Goal: Task Accomplishment & Management: Use online tool/utility

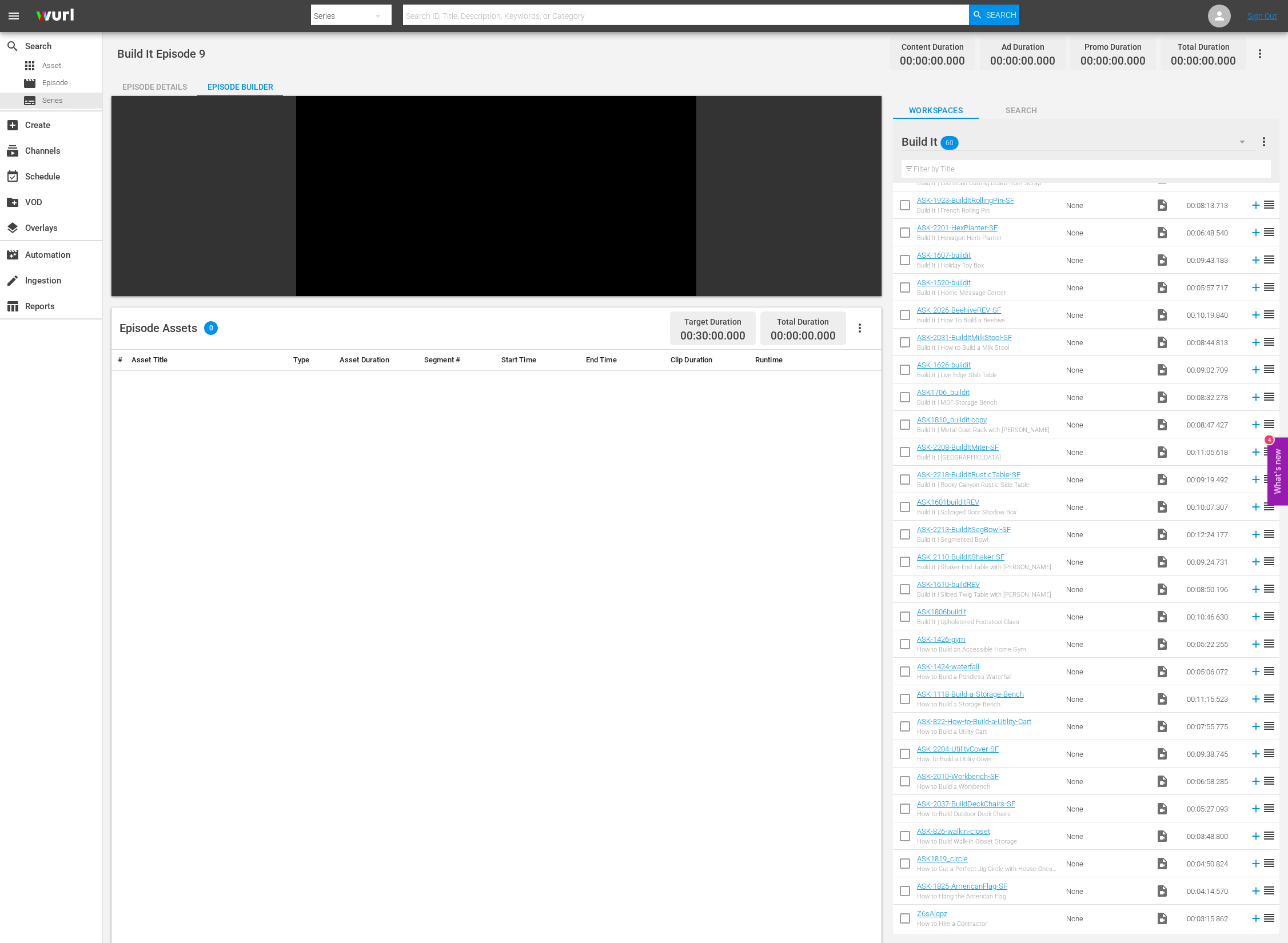
scroll to position [928, 0]
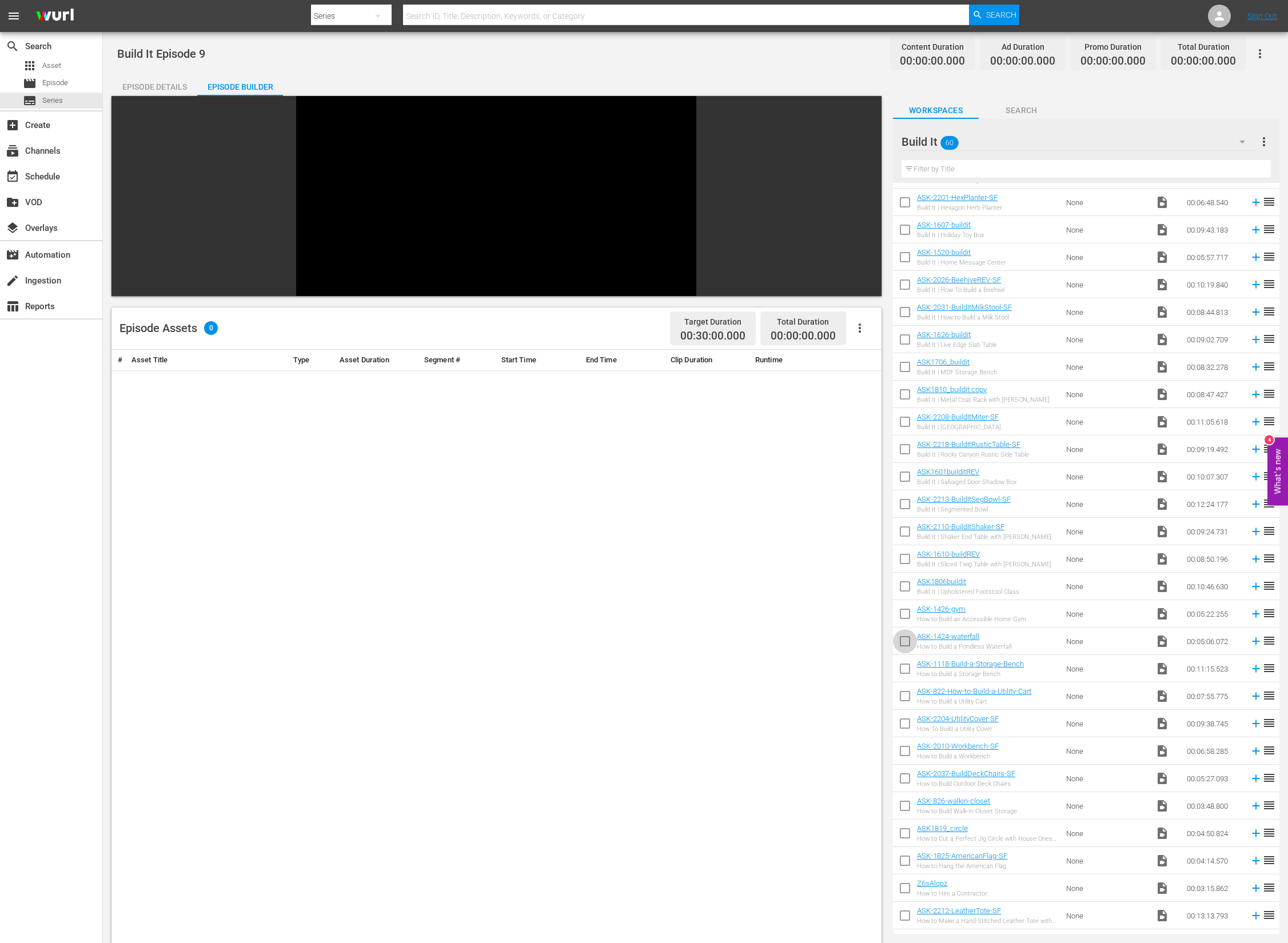
click at [903, 643] on input "checkbox" at bounding box center [904, 643] width 24 height 24
checkbox input "true"
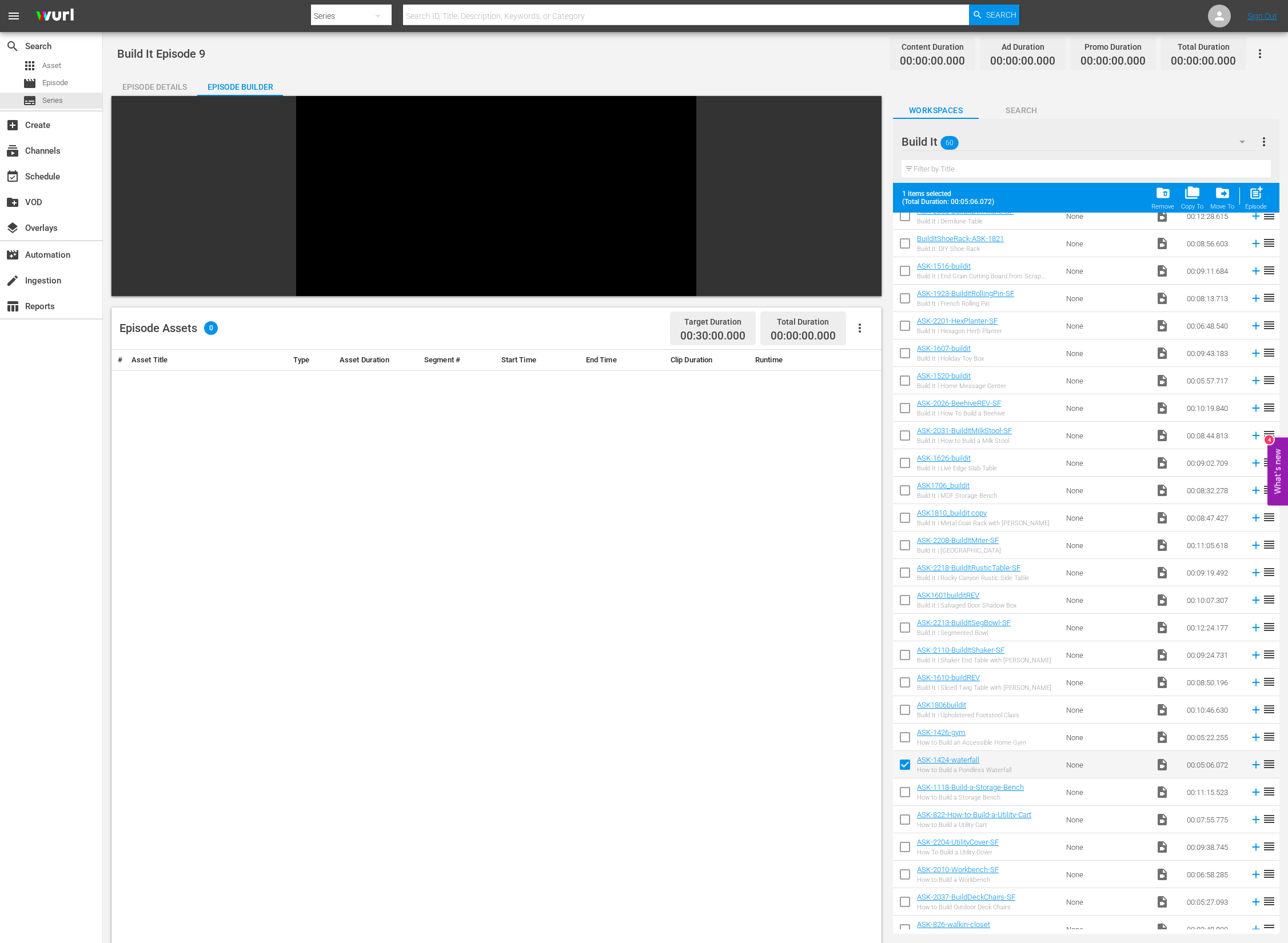
scroll to position [958, 0]
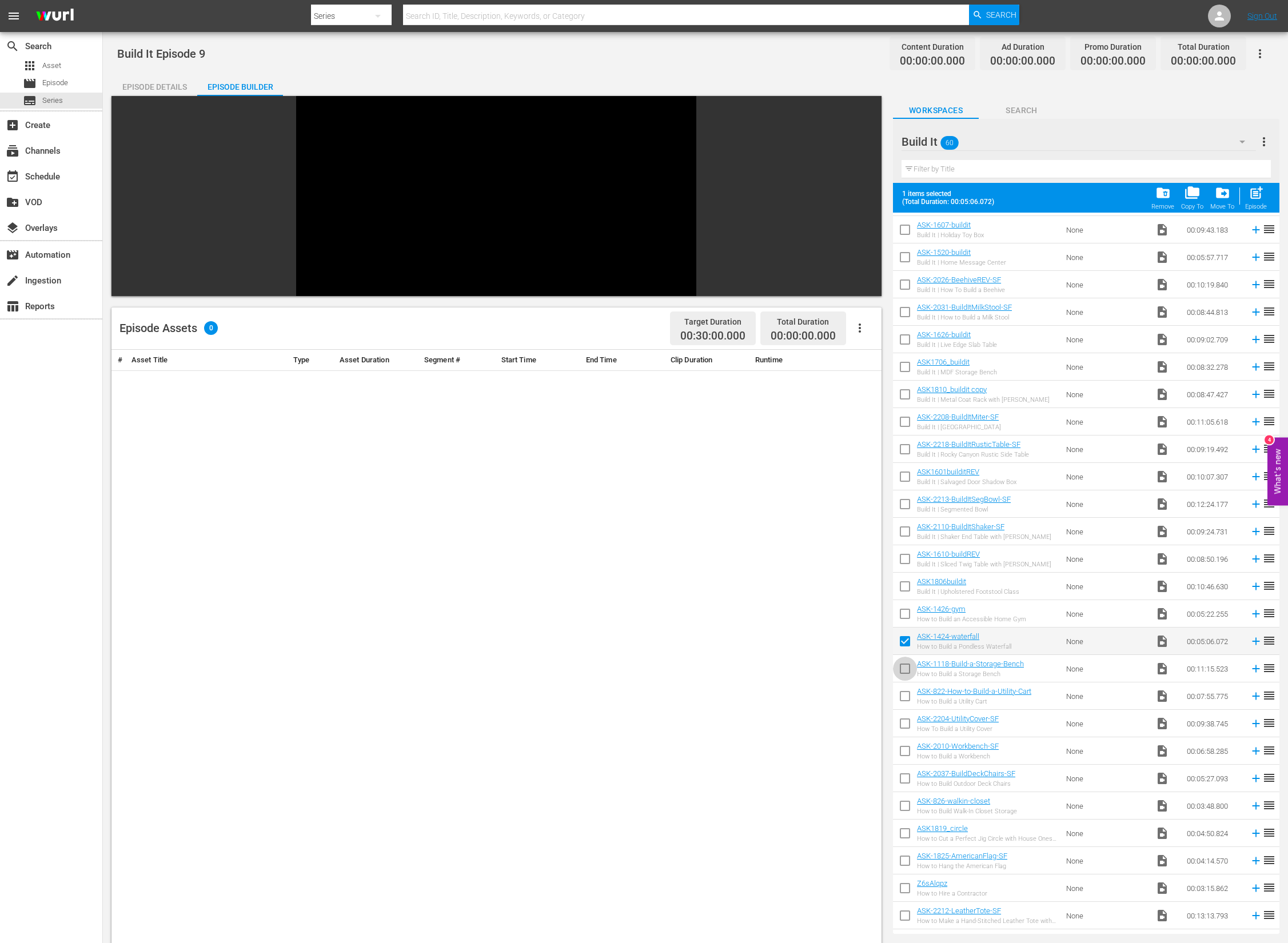
click at [906, 666] on input "checkbox" at bounding box center [904, 670] width 24 height 24
checkbox input "true"
click at [905, 694] on input "checkbox" at bounding box center [904, 698] width 24 height 24
checkbox input "true"
click at [906, 722] on input "checkbox" at bounding box center [904, 726] width 24 height 24
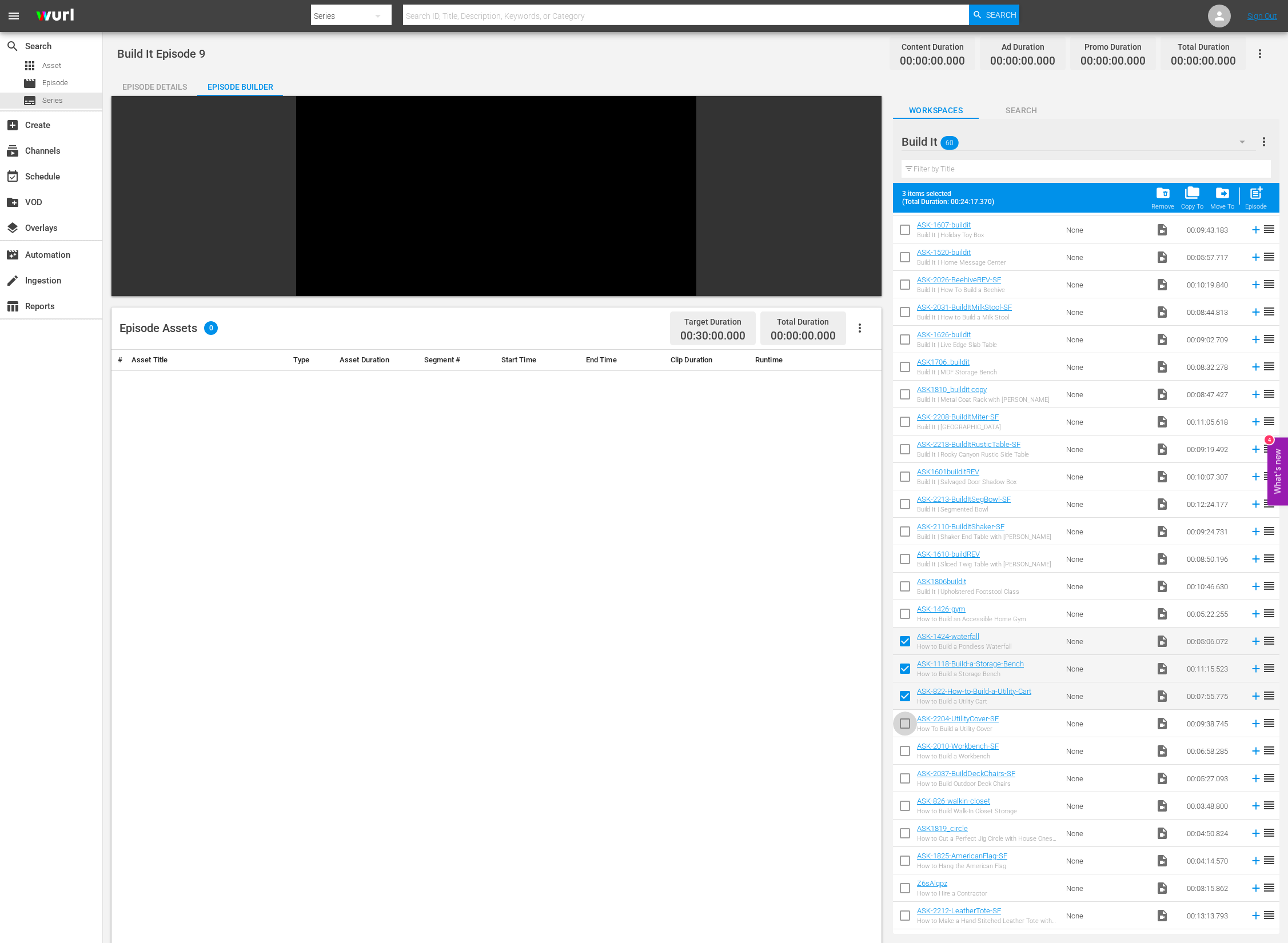
checkbox input "true"
click at [905, 743] on input "checkbox" at bounding box center [904, 753] width 24 height 24
checkbox input "true"
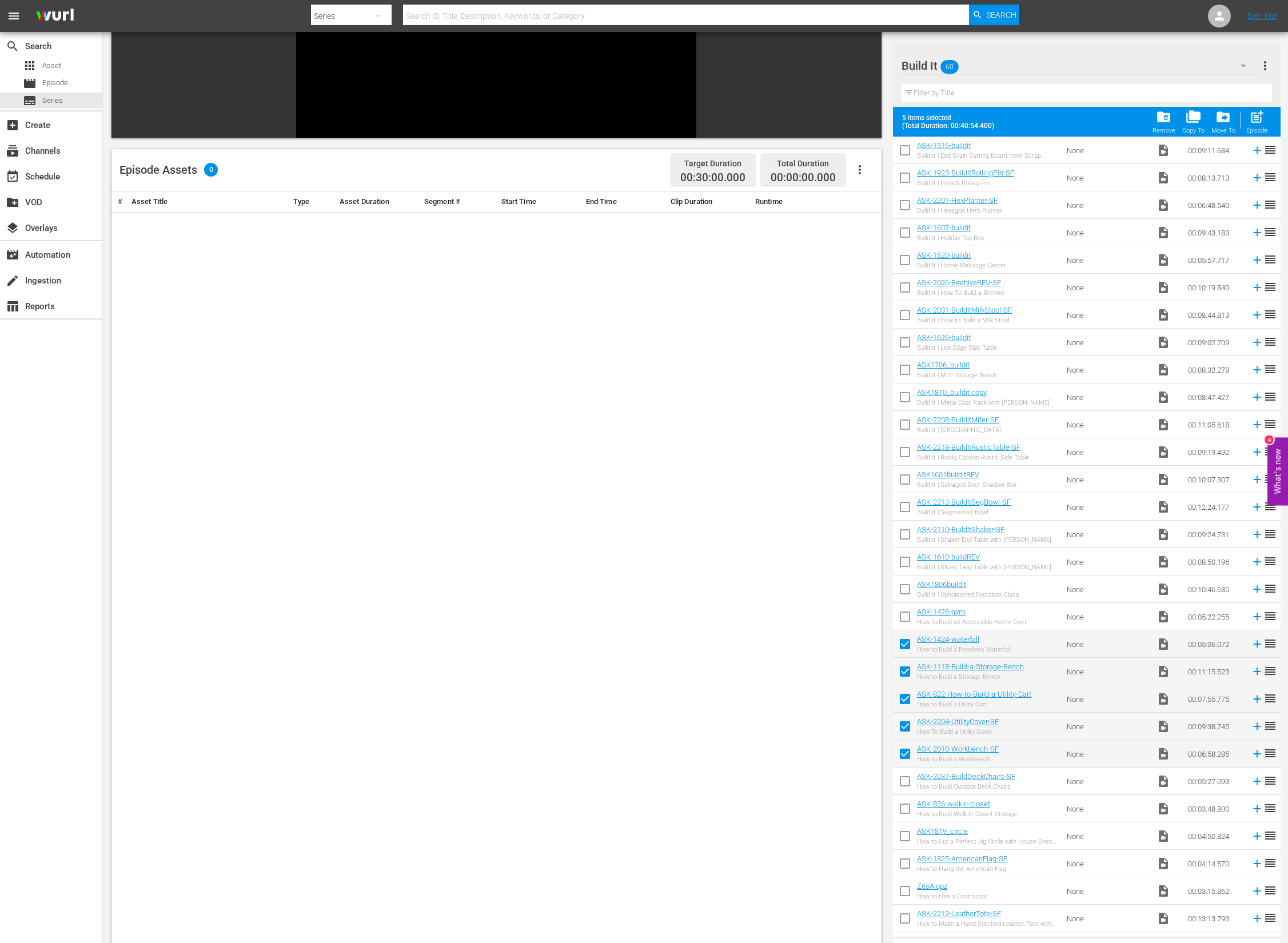
scroll to position [879, 0]
click at [905, 810] on input "checkbox" at bounding box center [904, 811] width 24 height 24
checkbox input "true"
click at [908, 844] on input "checkbox" at bounding box center [904, 838] width 24 height 24
checkbox input "true"
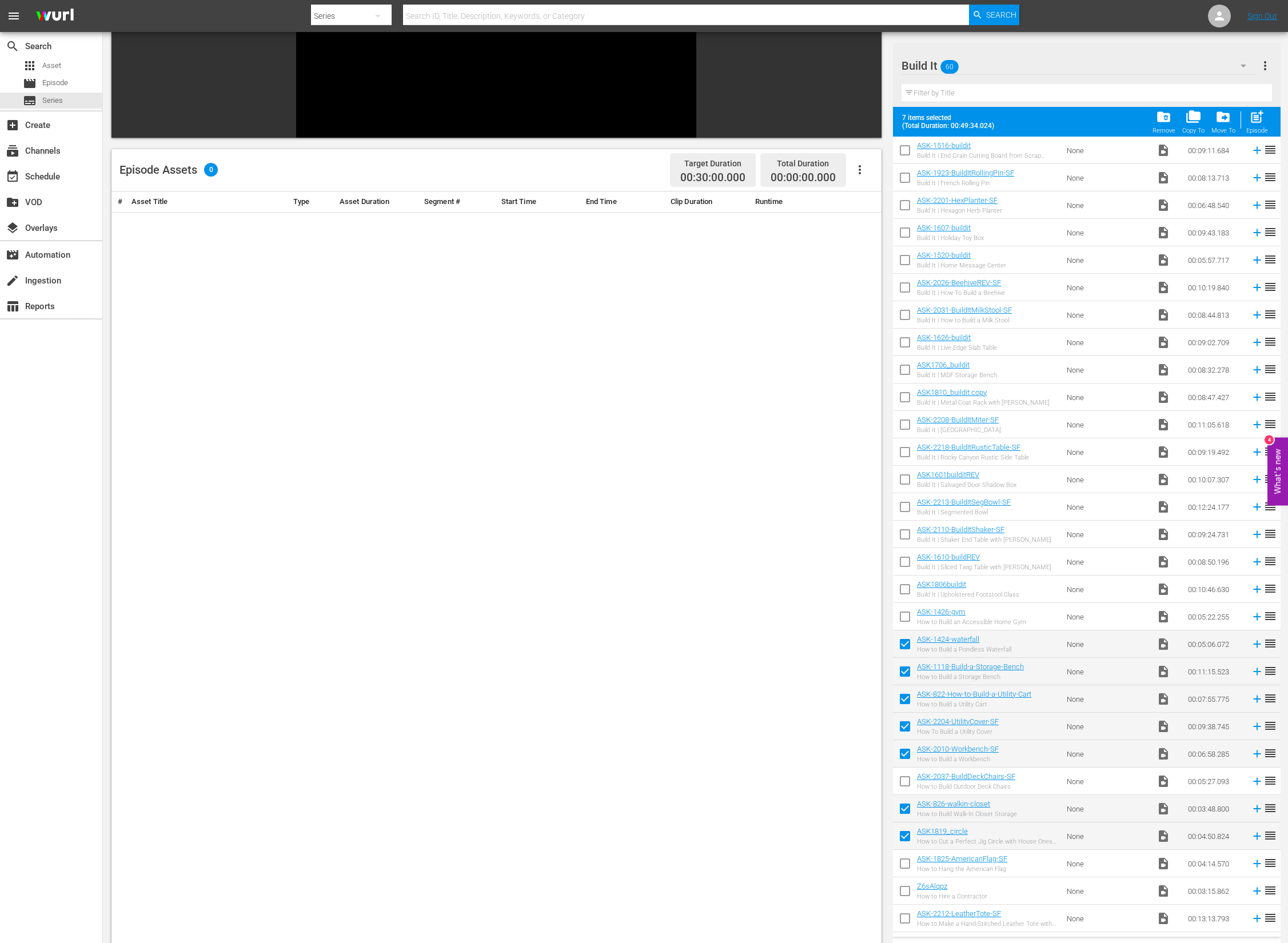
click at [905, 867] on input "checkbox" at bounding box center [904, 866] width 24 height 24
checkbox input "true"
click at [1257, 118] on span "post_add" at bounding box center [1257, 116] width 16 height 16
checkbox input "false"
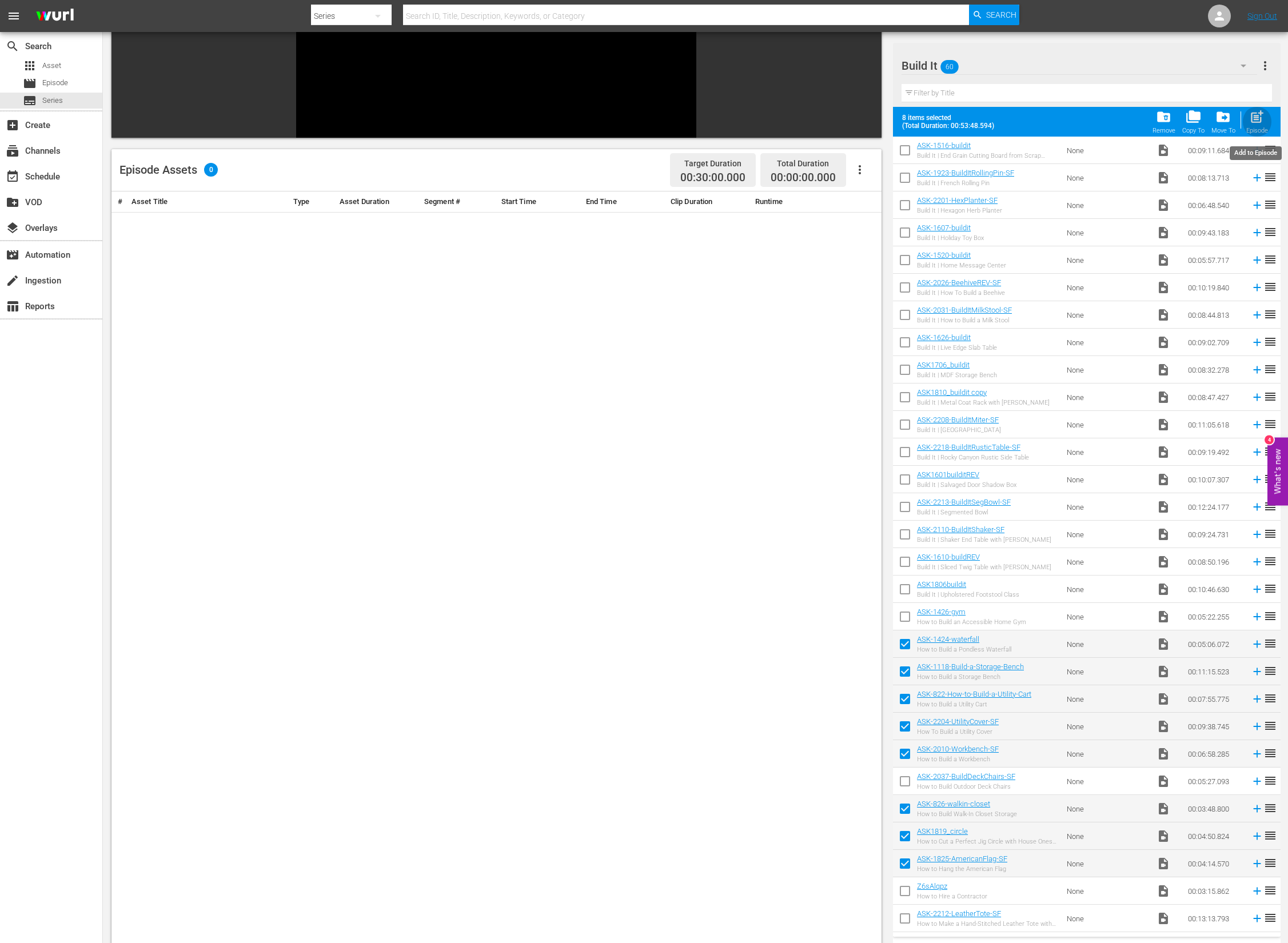
checkbox input "false"
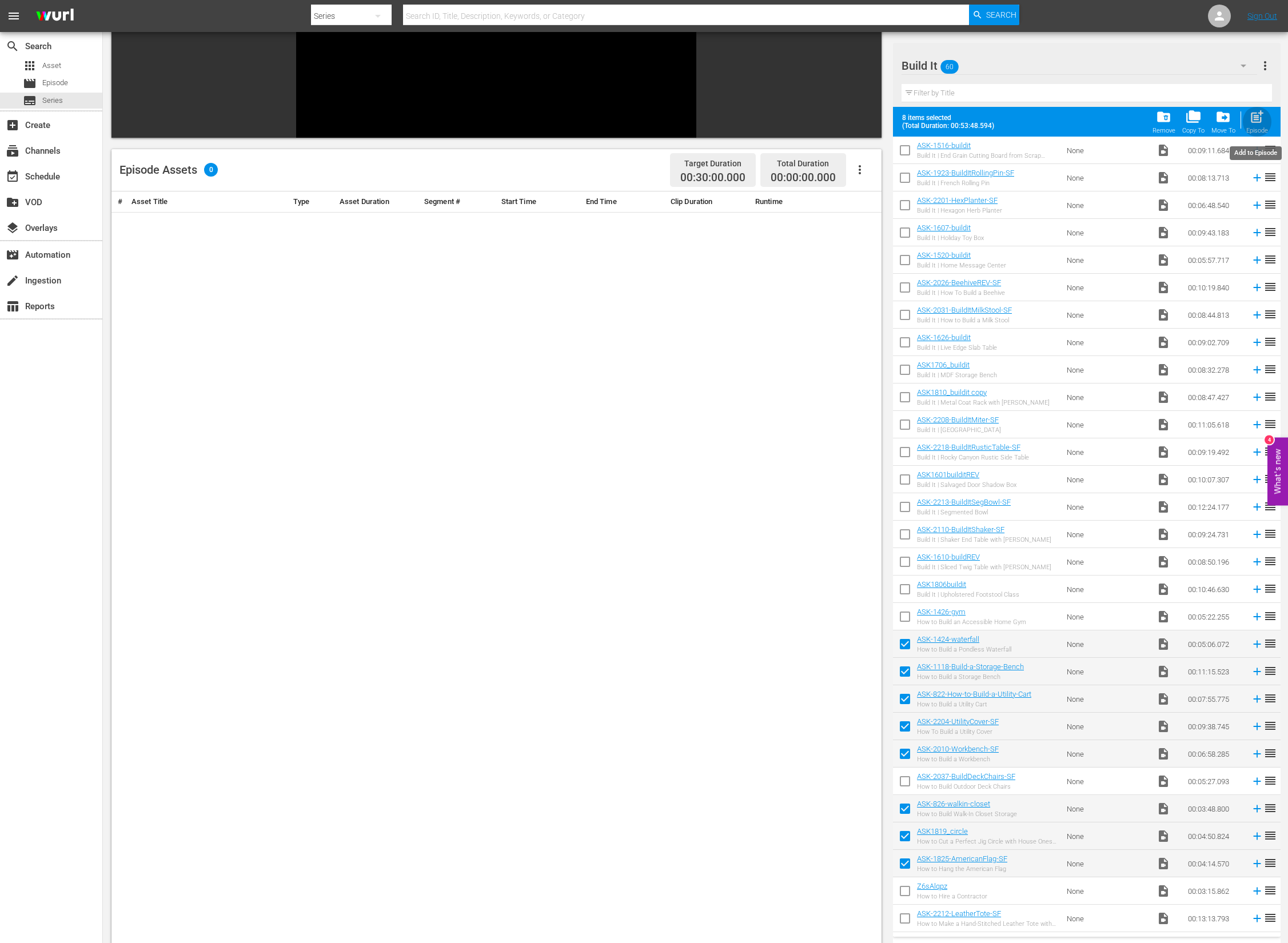
checkbox input "false"
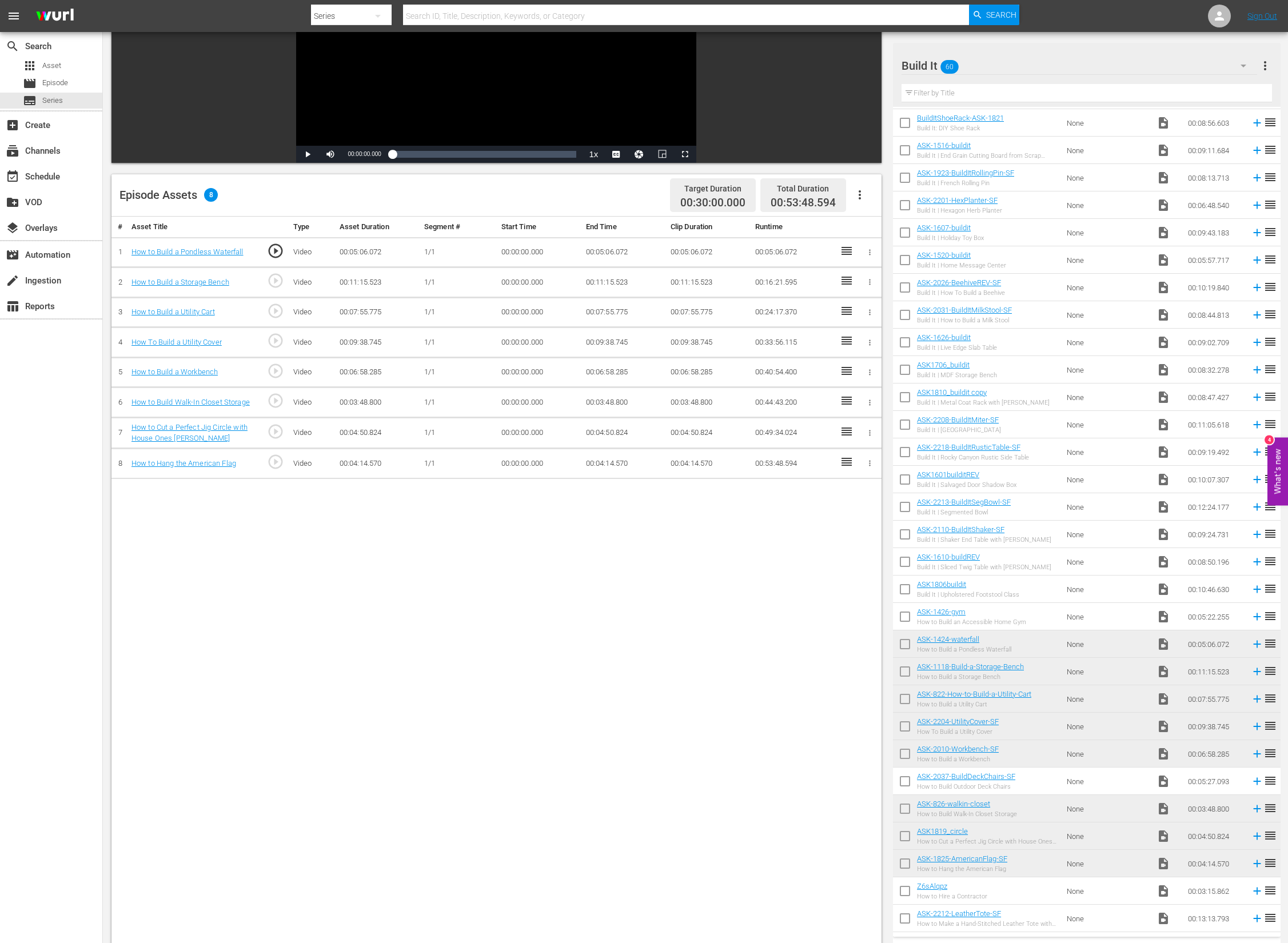
scroll to position [0, 0]
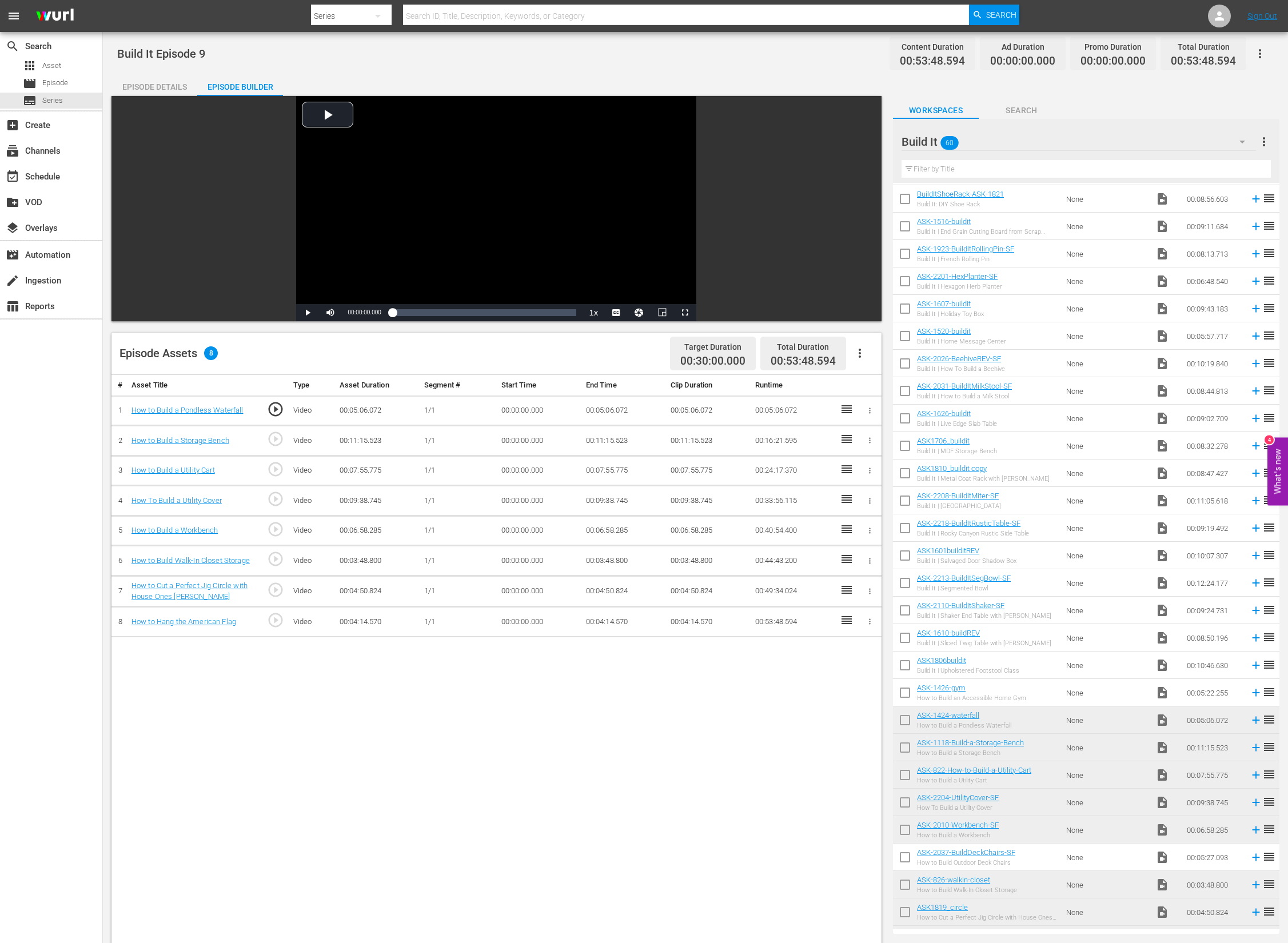
click at [995, 143] on div "Build It 60" at bounding box center [1079, 141] width 354 height 32
click at [980, 228] on div "Slates and Bumpers (18)" at bounding box center [975, 229] width 119 height 18
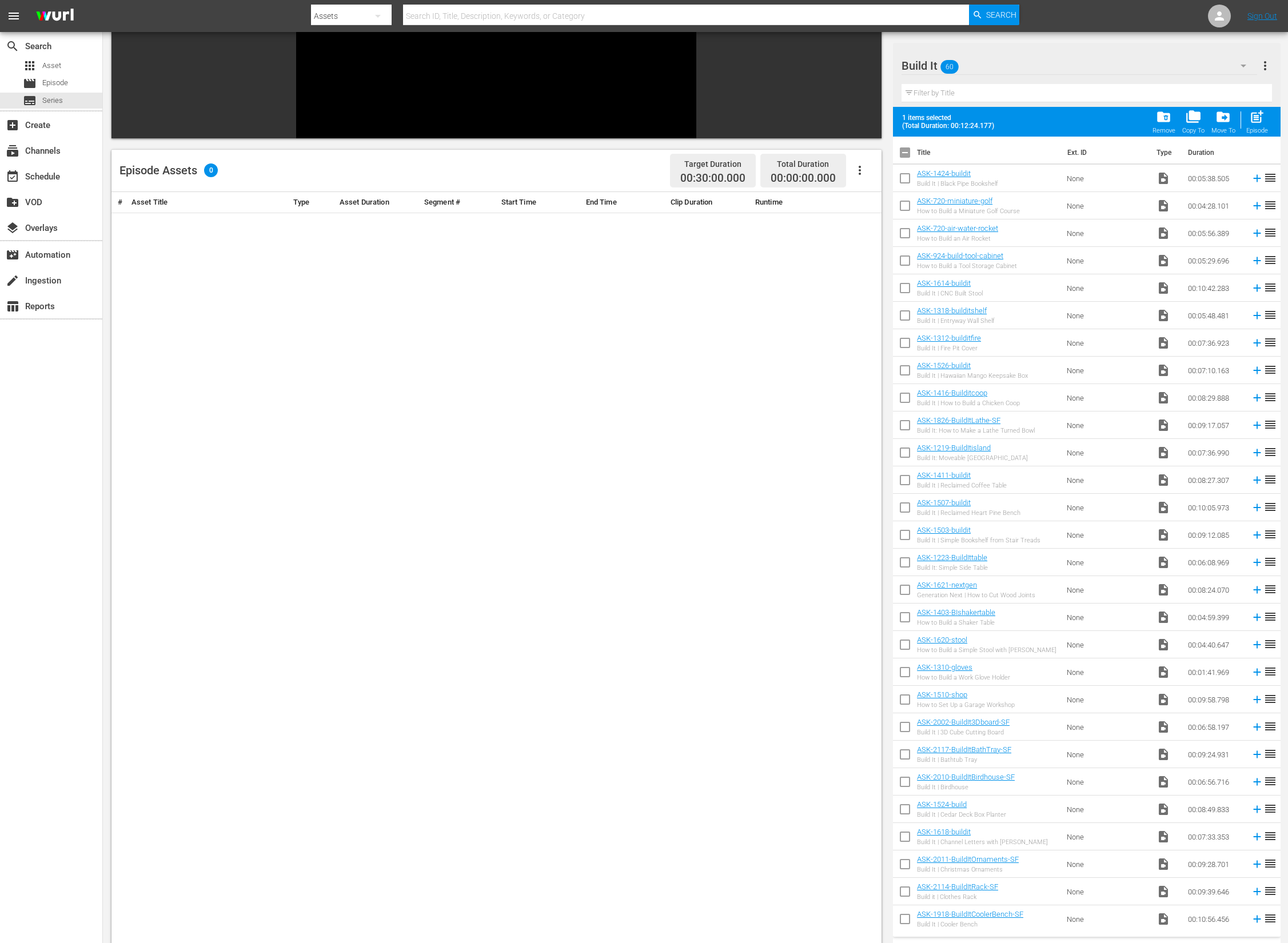
scroll to position [791, 0]
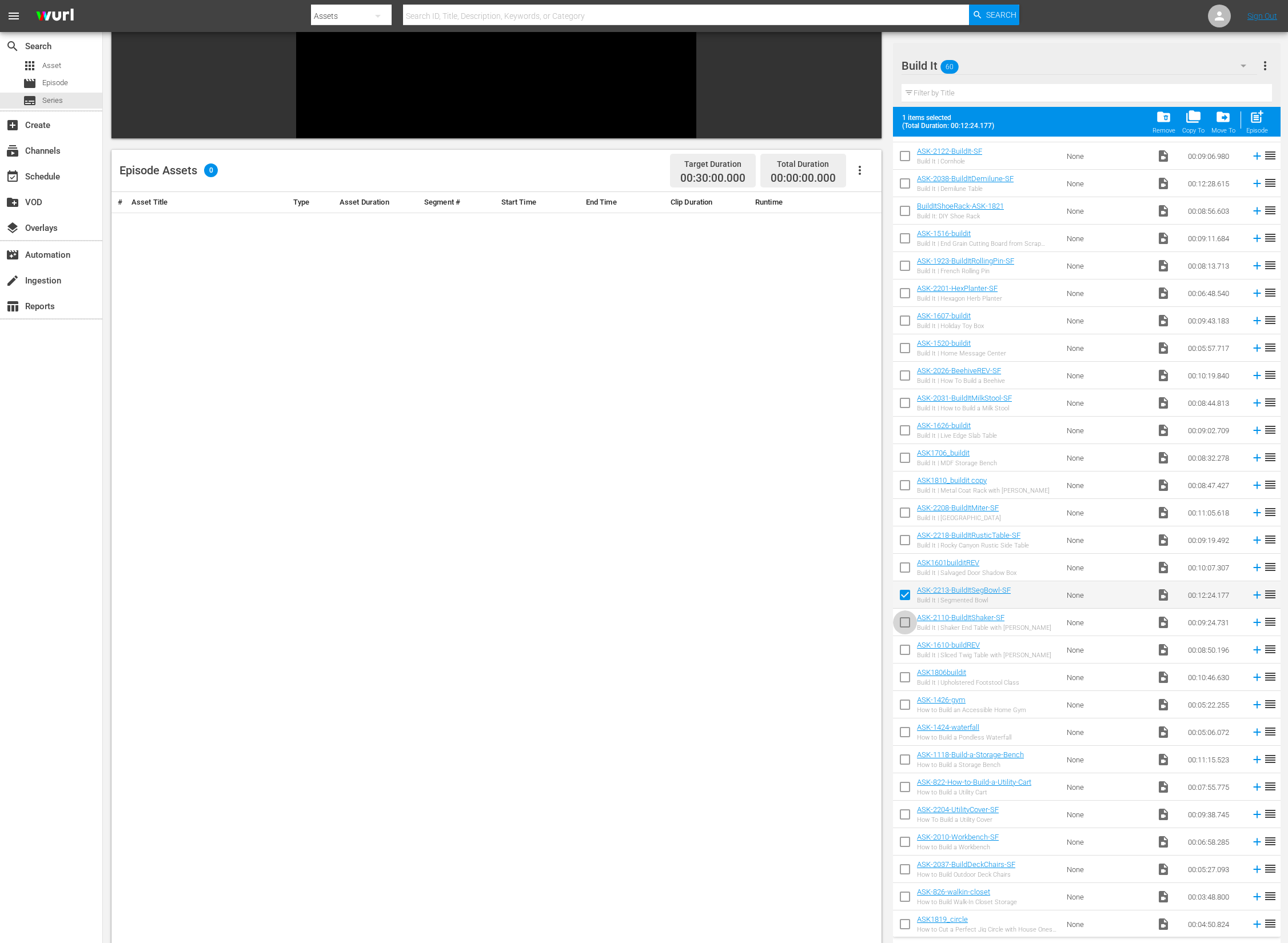
click at [909, 618] on input "checkbox" at bounding box center [904, 624] width 24 height 24
checkbox input "true"
click at [900, 642] on input "checkbox" at bounding box center [904, 652] width 24 height 24
checkbox input "true"
click at [900, 674] on input "checkbox" at bounding box center [904, 679] width 24 height 24
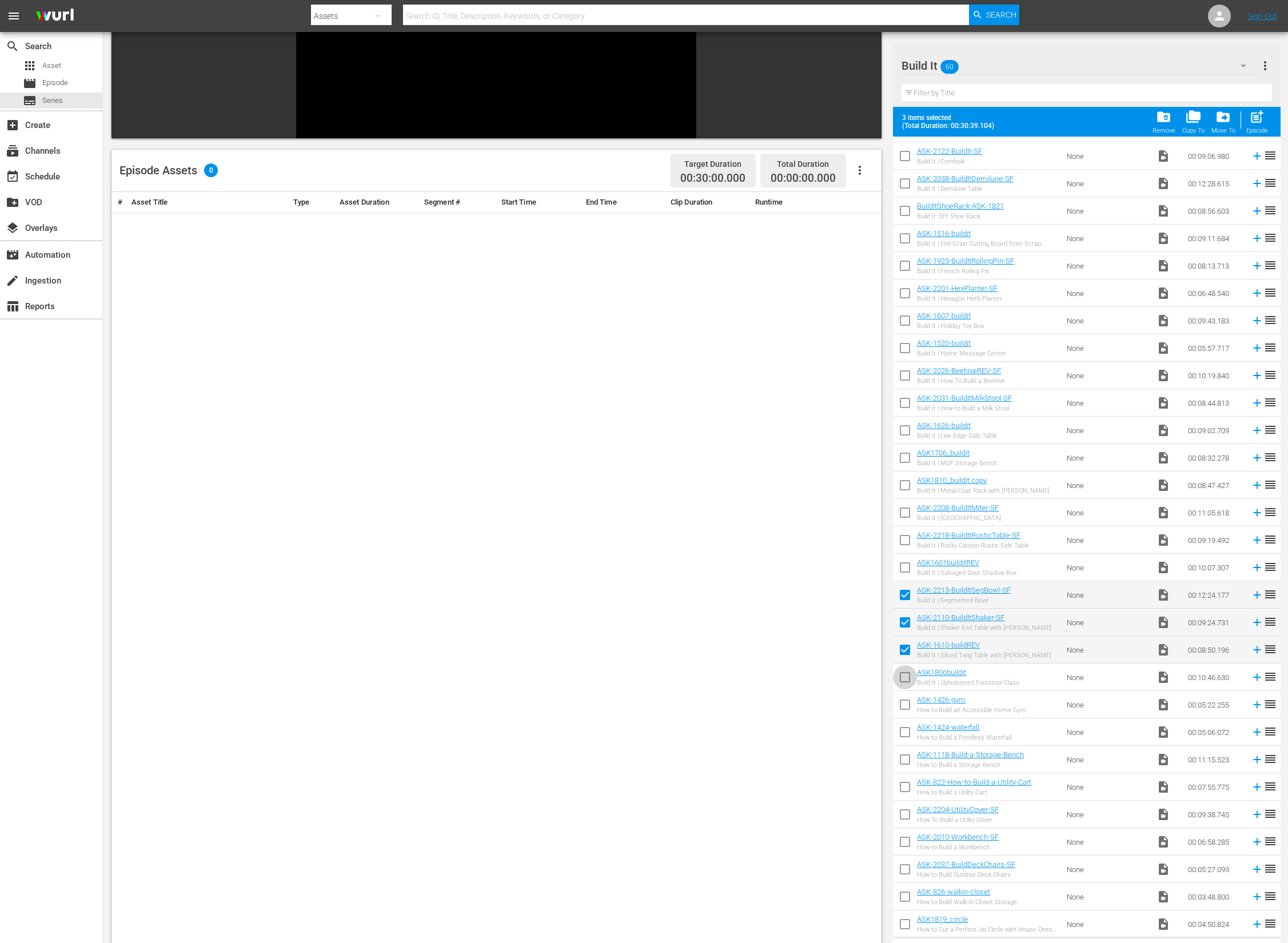
checkbox input "true"
click at [900, 704] on input "checkbox" at bounding box center [904, 707] width 24 height 24
checkbox input "true"
click at [903, 759] on input "checkbox" at bounding box center [904, 762] width 24 height 24
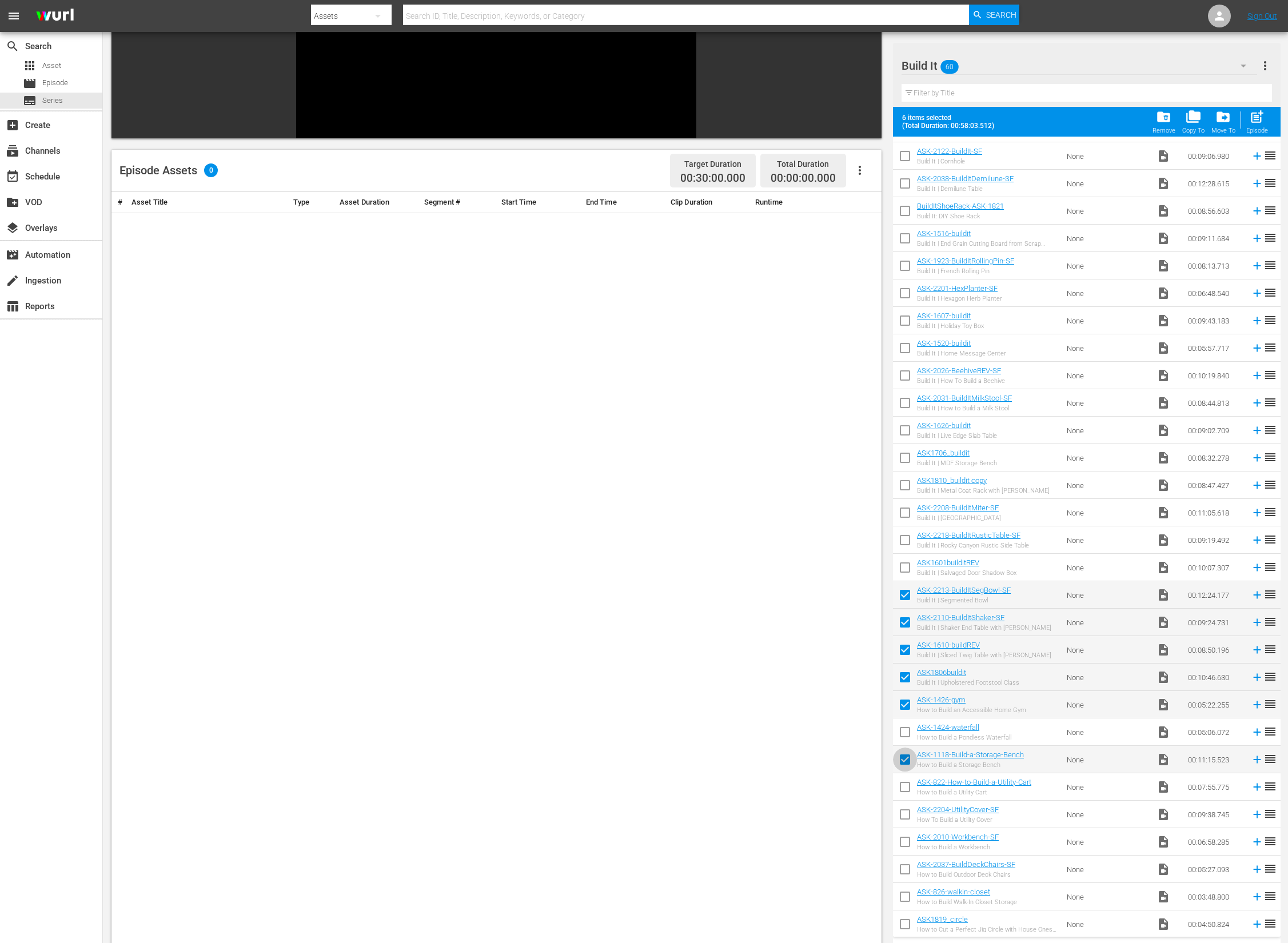
click at [903, 759] on input "checkbox" at bounding box center [904, 762] width 24 height 24
checkbox input "false"
click at [906, 788] on input "checkbox" at bounding box center [904, 789] width 24 height 24
checkbox input "false"
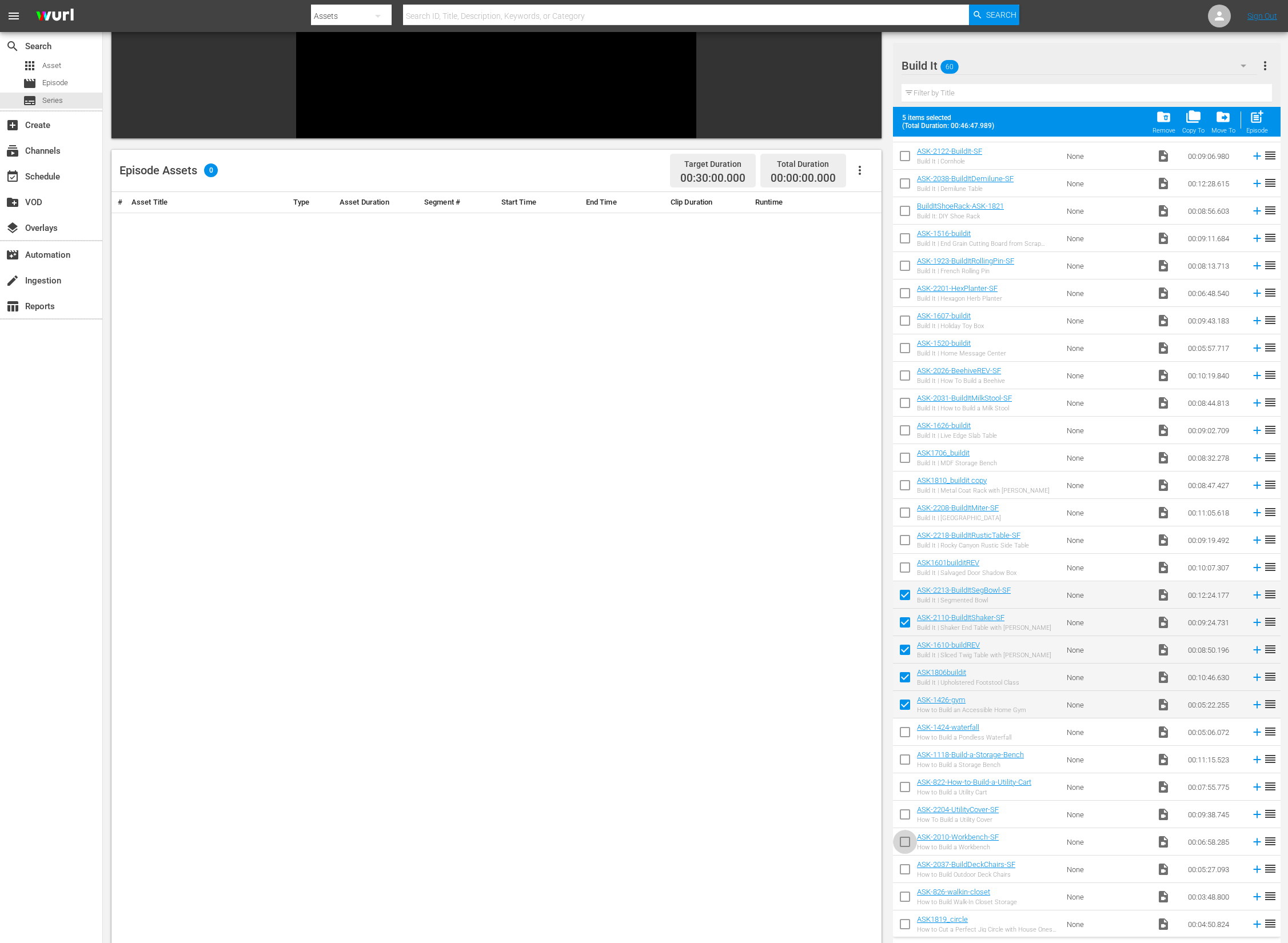
click at [905, 844] on input "checkbox" at bounding box center [904, 844] width 24 height 24
checkbox input "false"
click at [903, 869] on input "checkbox" at bounding box center [904, 871] width 24 height 24
checkbox input "true"
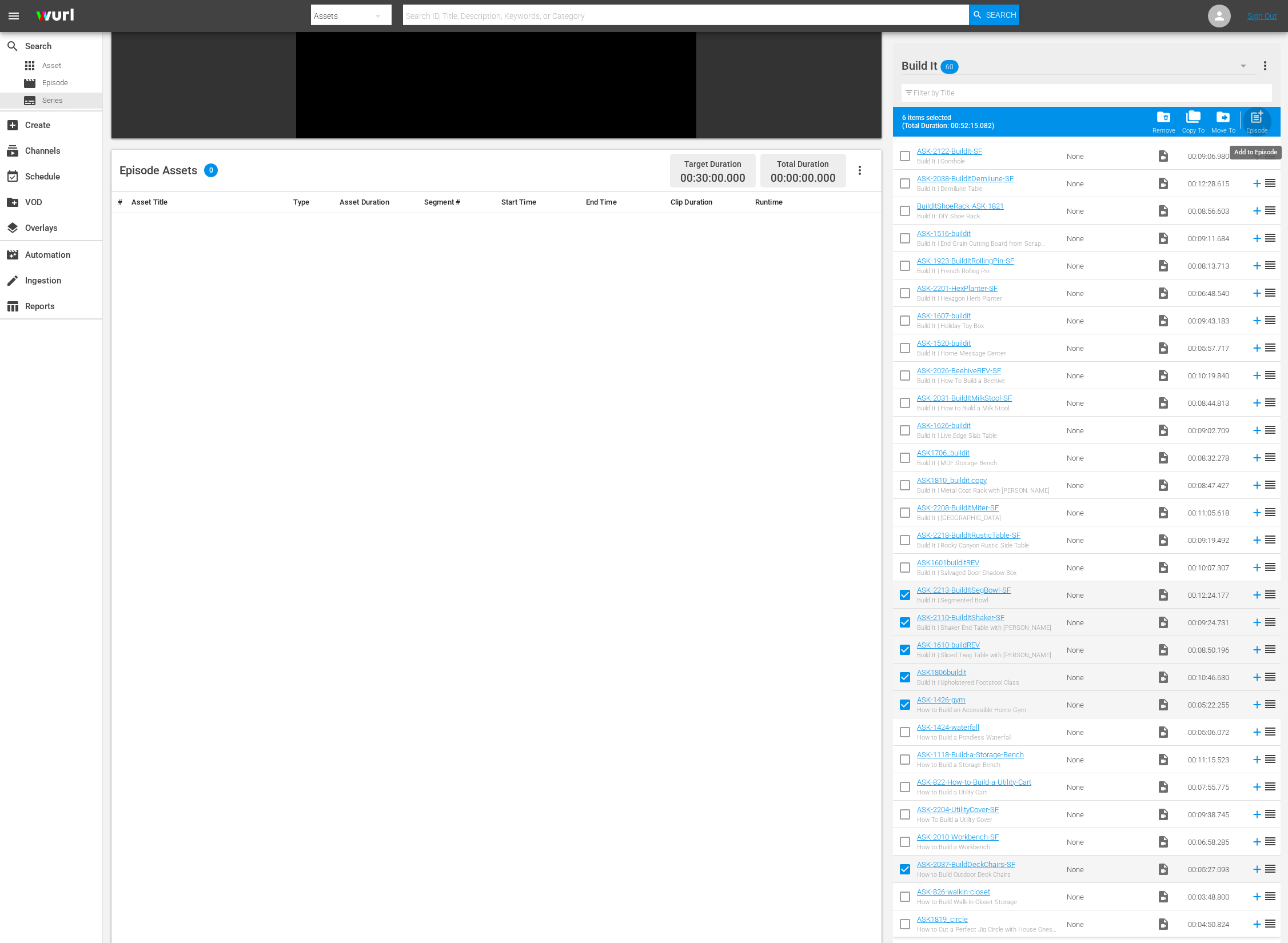
click at [1258, 120] on span "post_add" at bounding box center [1257, 116] width 16 height 16
checkbox input "false"
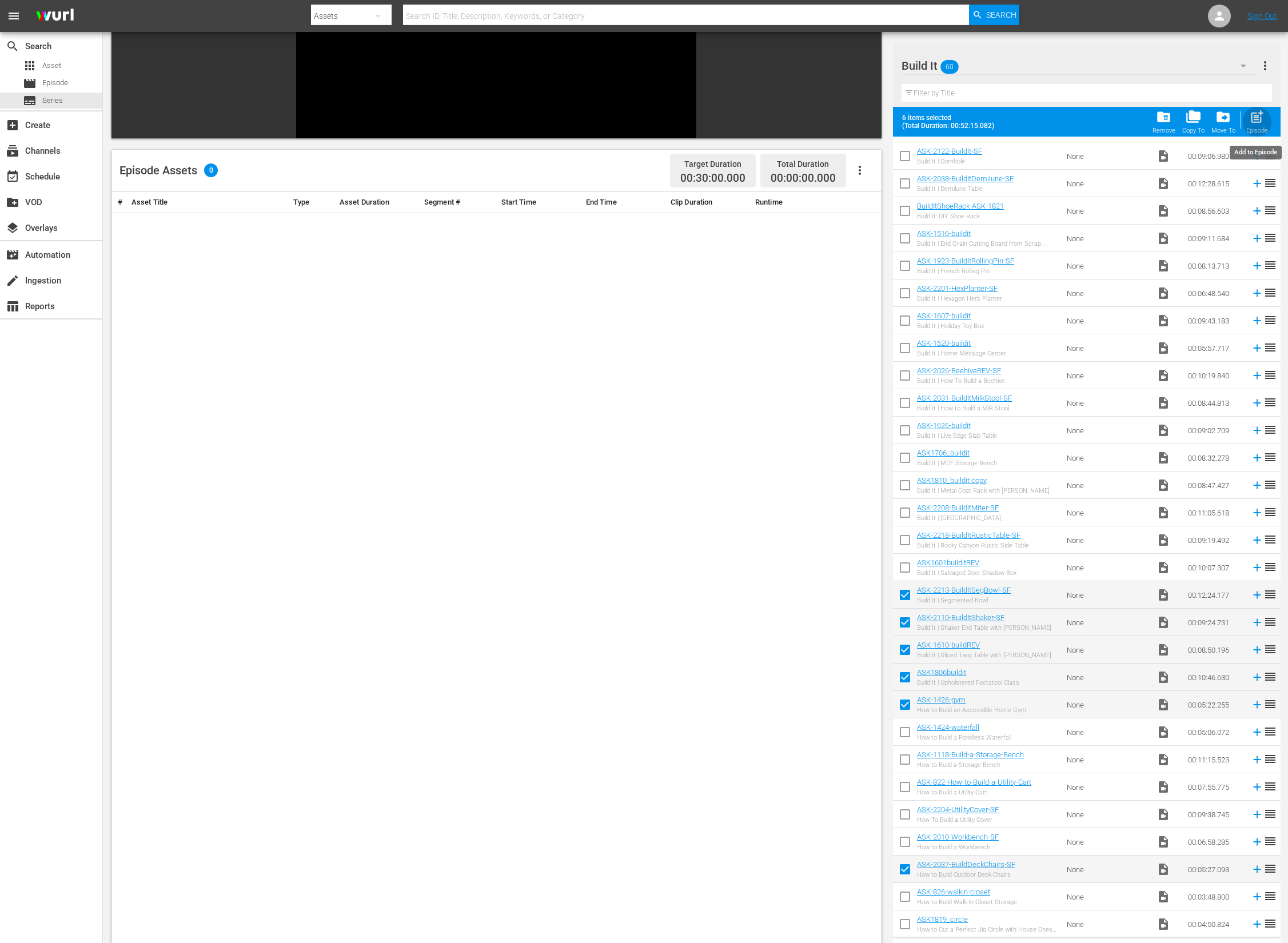
checkbox input "false"
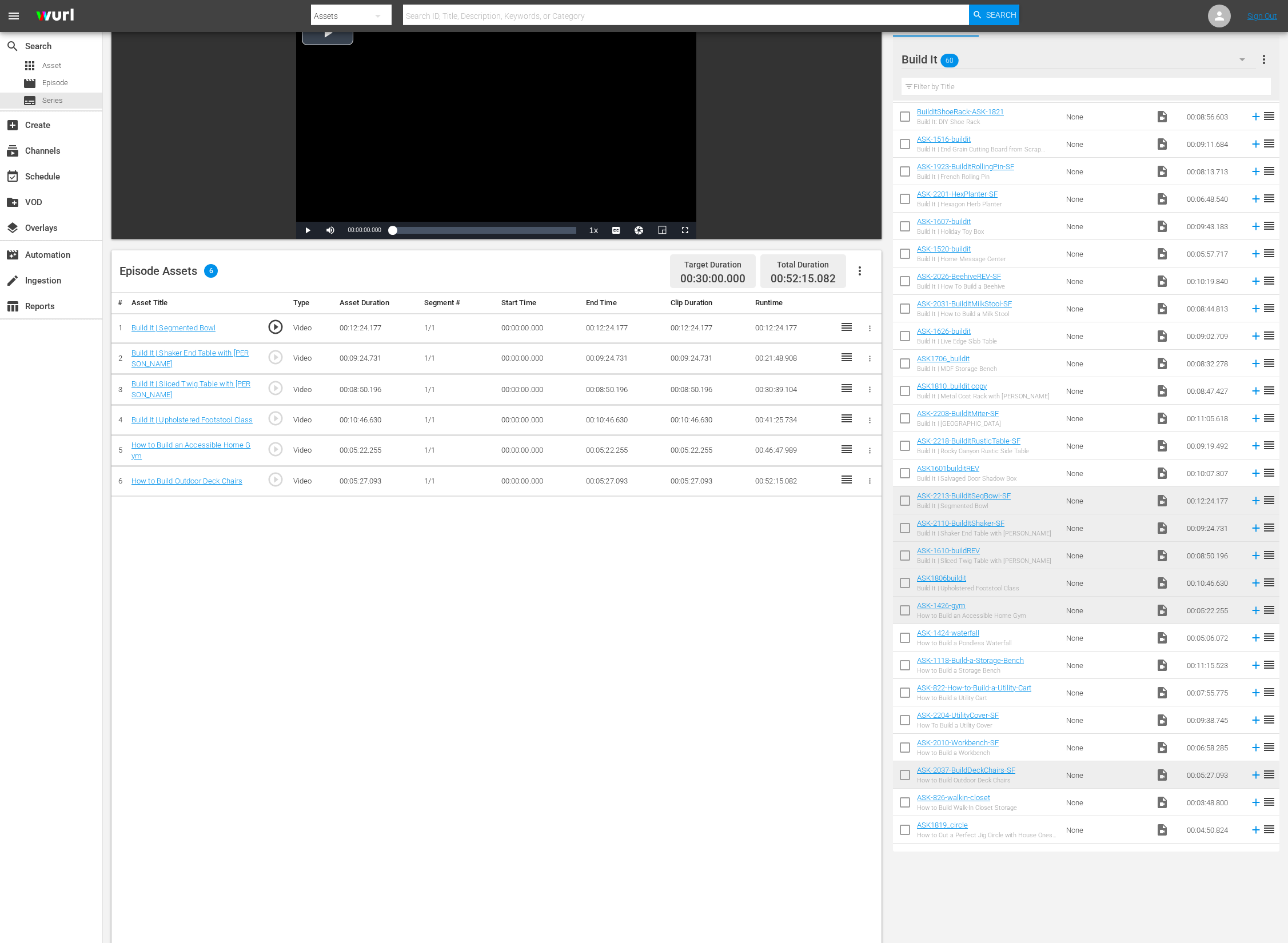
scroll to position [0, 0]
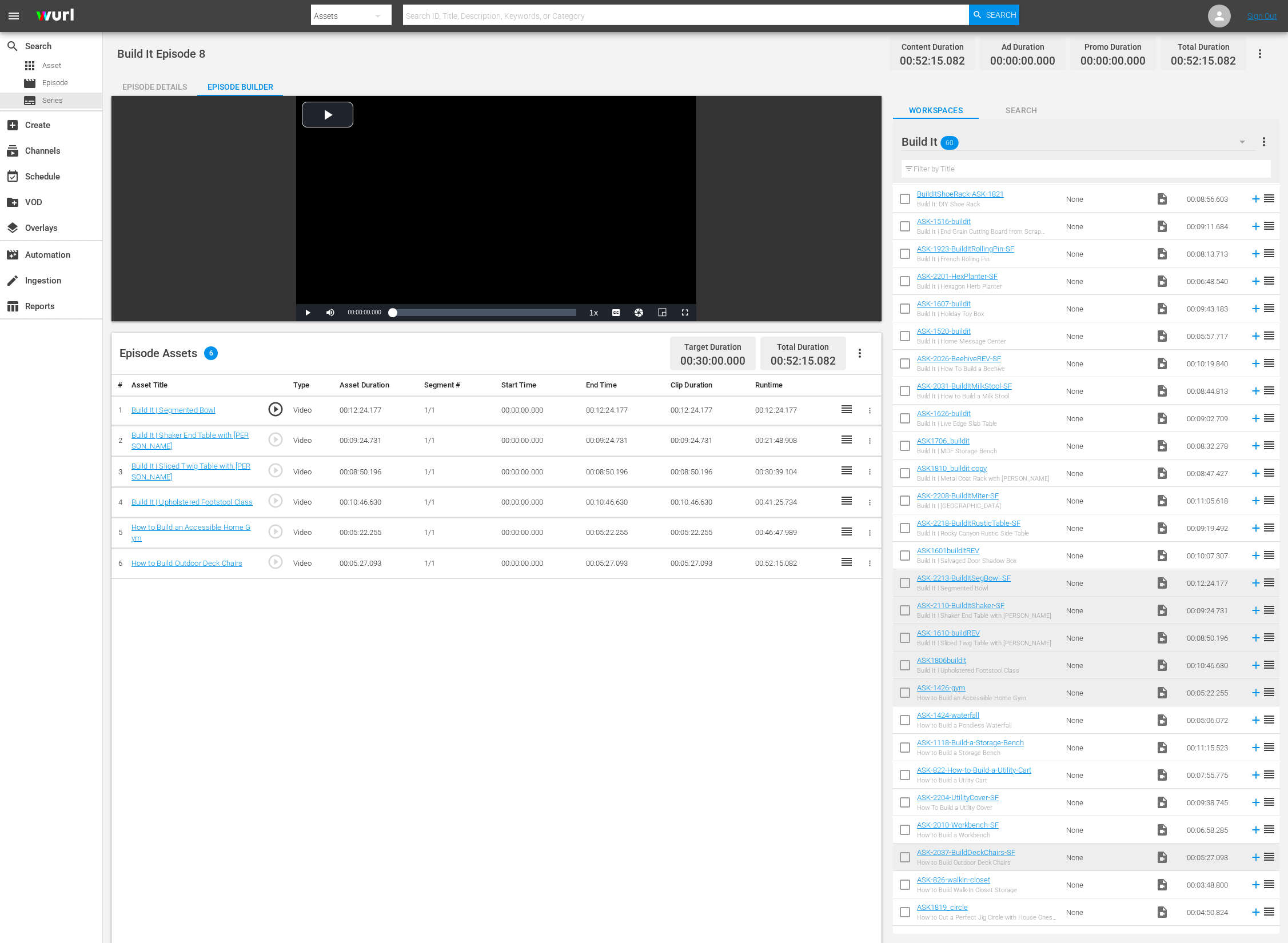
click at [1054, 141] on div "Build It 60" at bounding box center [1079, 141] width 354 height 32
click at [988, 226] on div "Slates and Bumpers (18)" at bounding box center [975, 229] width 119 height 18
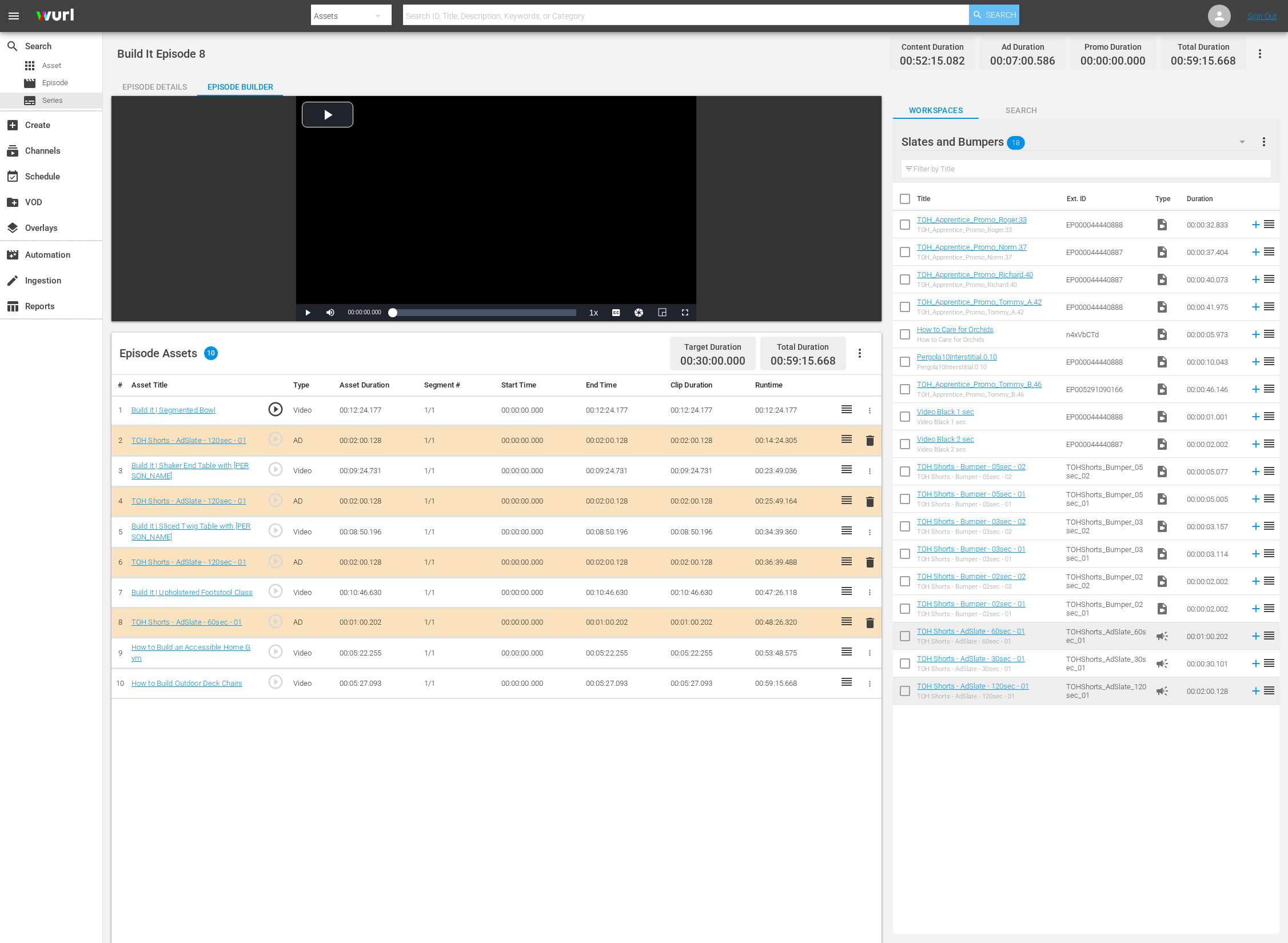
drag, startPoint x: 997, startPoint y: 640, endPoint x: 1006, endPoint y: 8, distance: 632.1
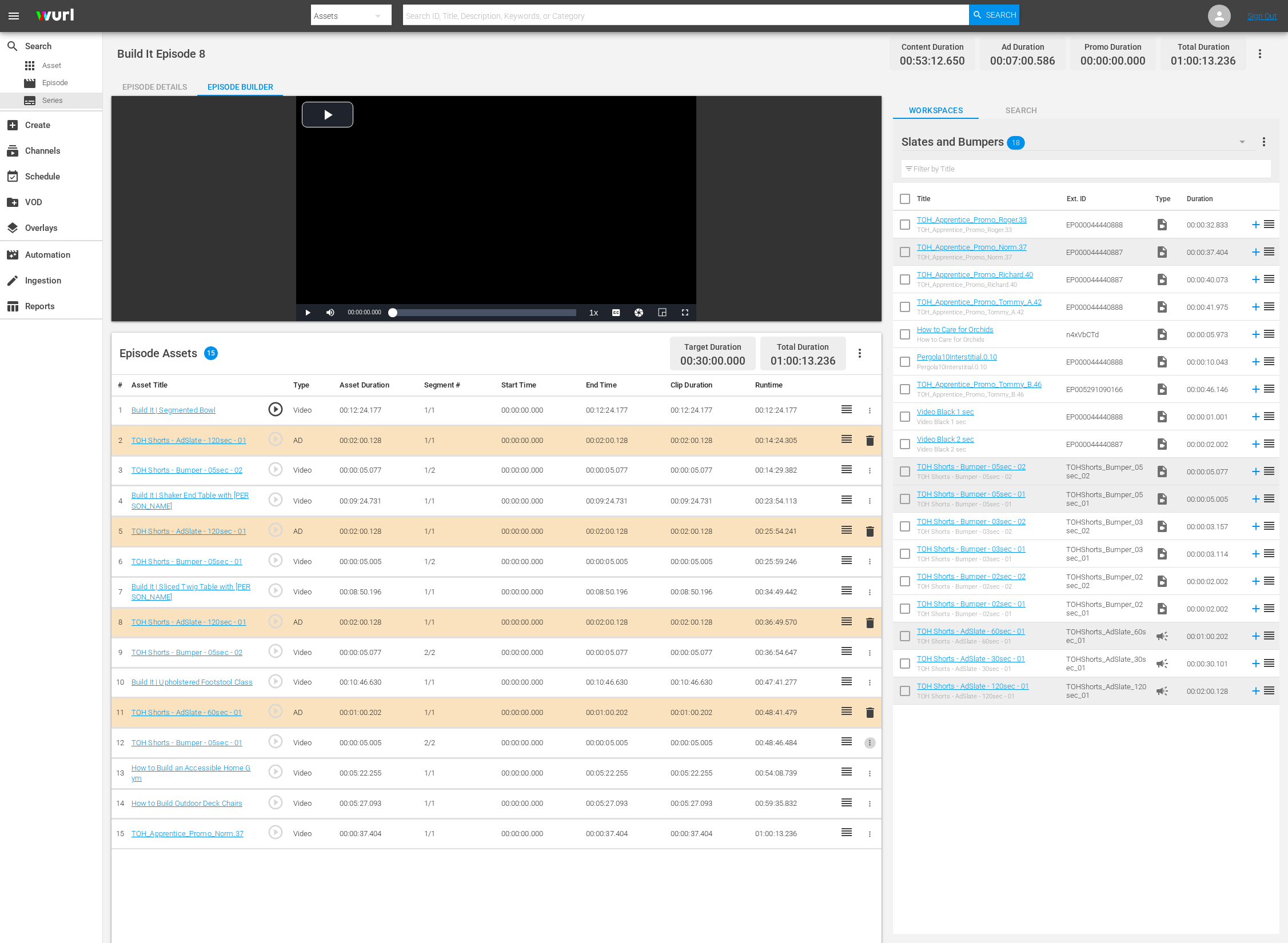
click at [868, 744] on icon "button" at bounding box center [870, 743] width 9 height 9
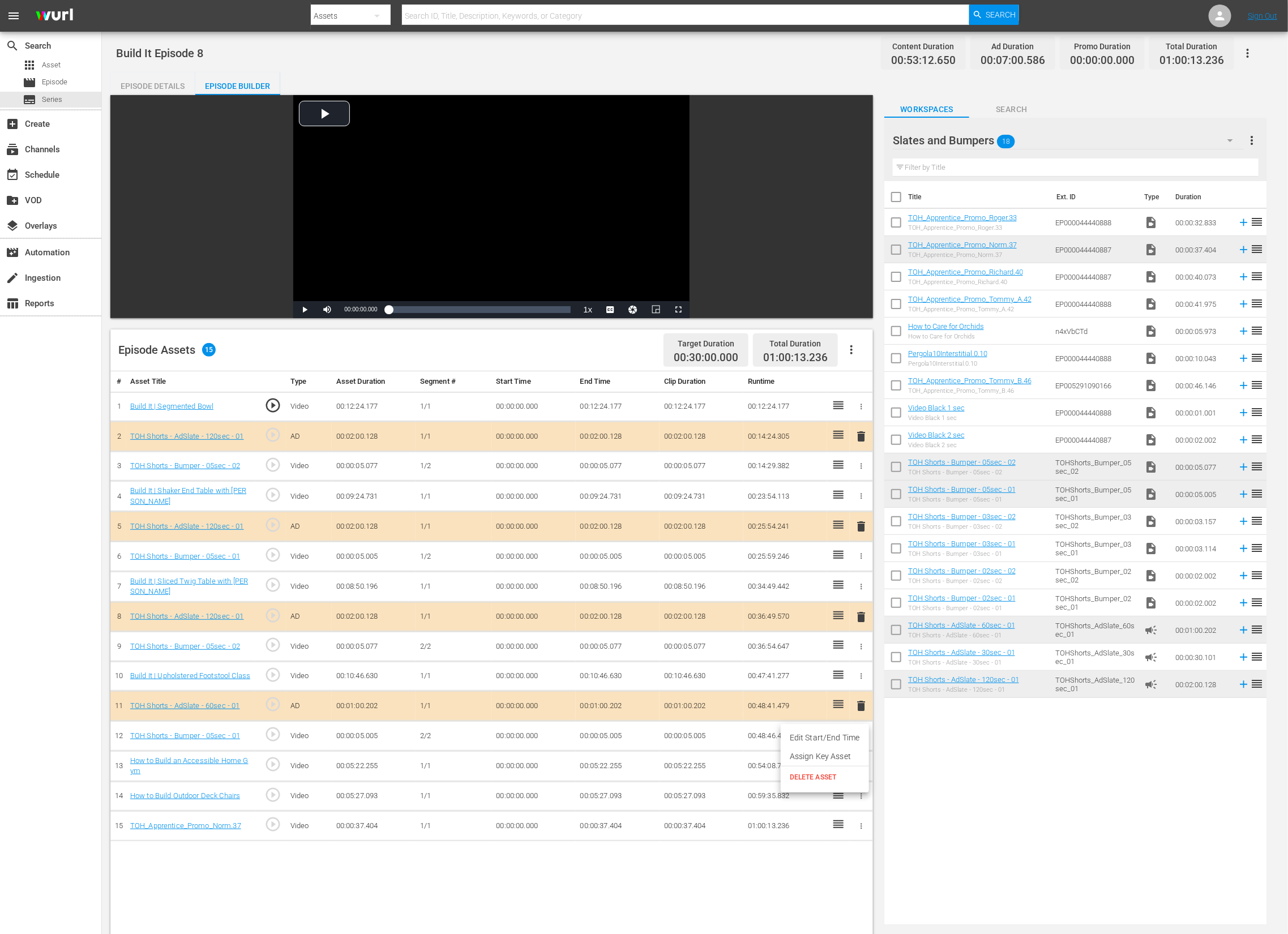
click at [850, 777] on span "DELETE ASSET" at bounding box center [825, 777] width 70 height 10
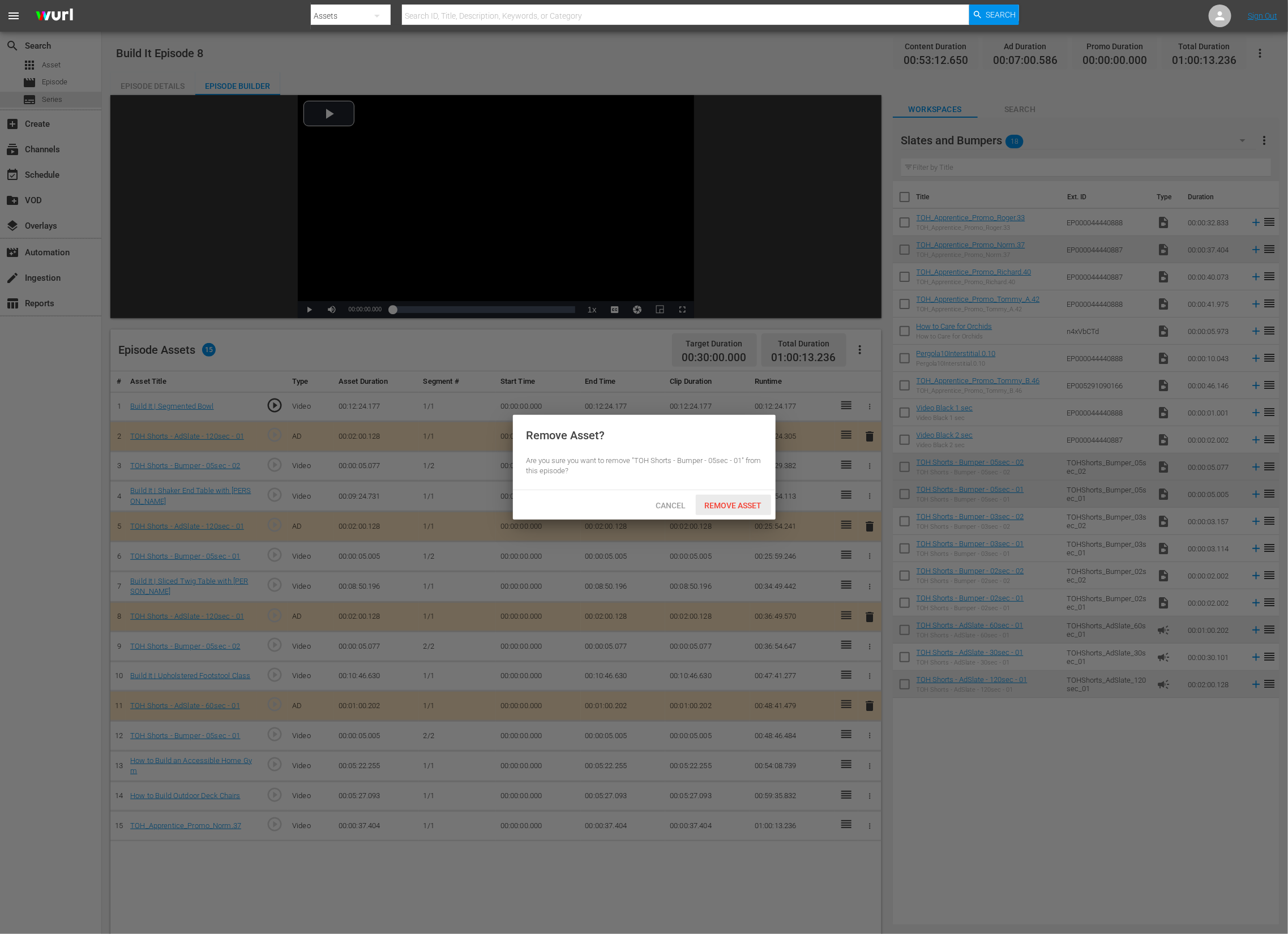
click at [711, 499] on div "Remove Asset" at bounding box center [733, 505] width 75 height 21
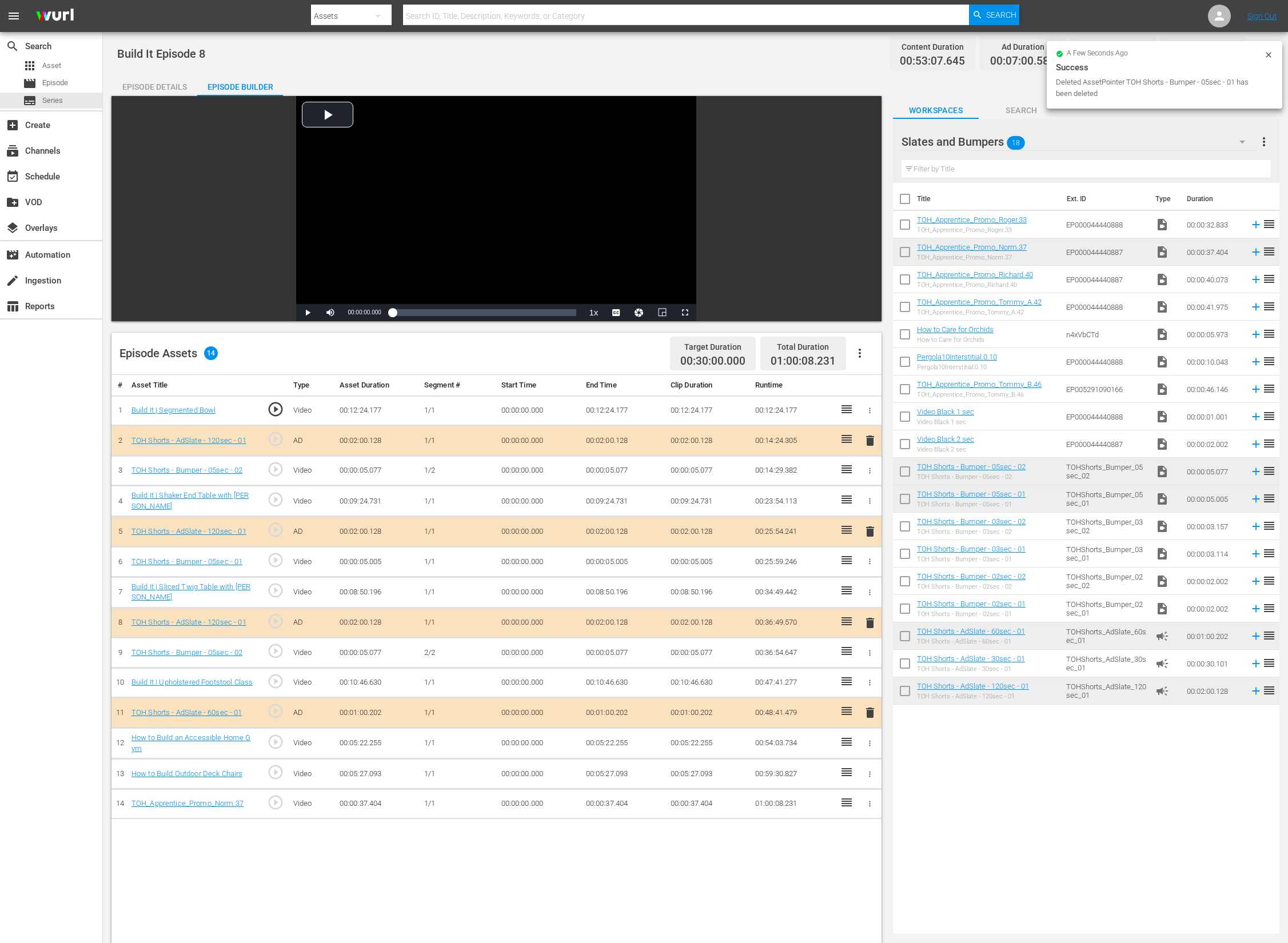
click at [871, 655] on icon "button" at bounding box center [870, 653] width 9 height 9
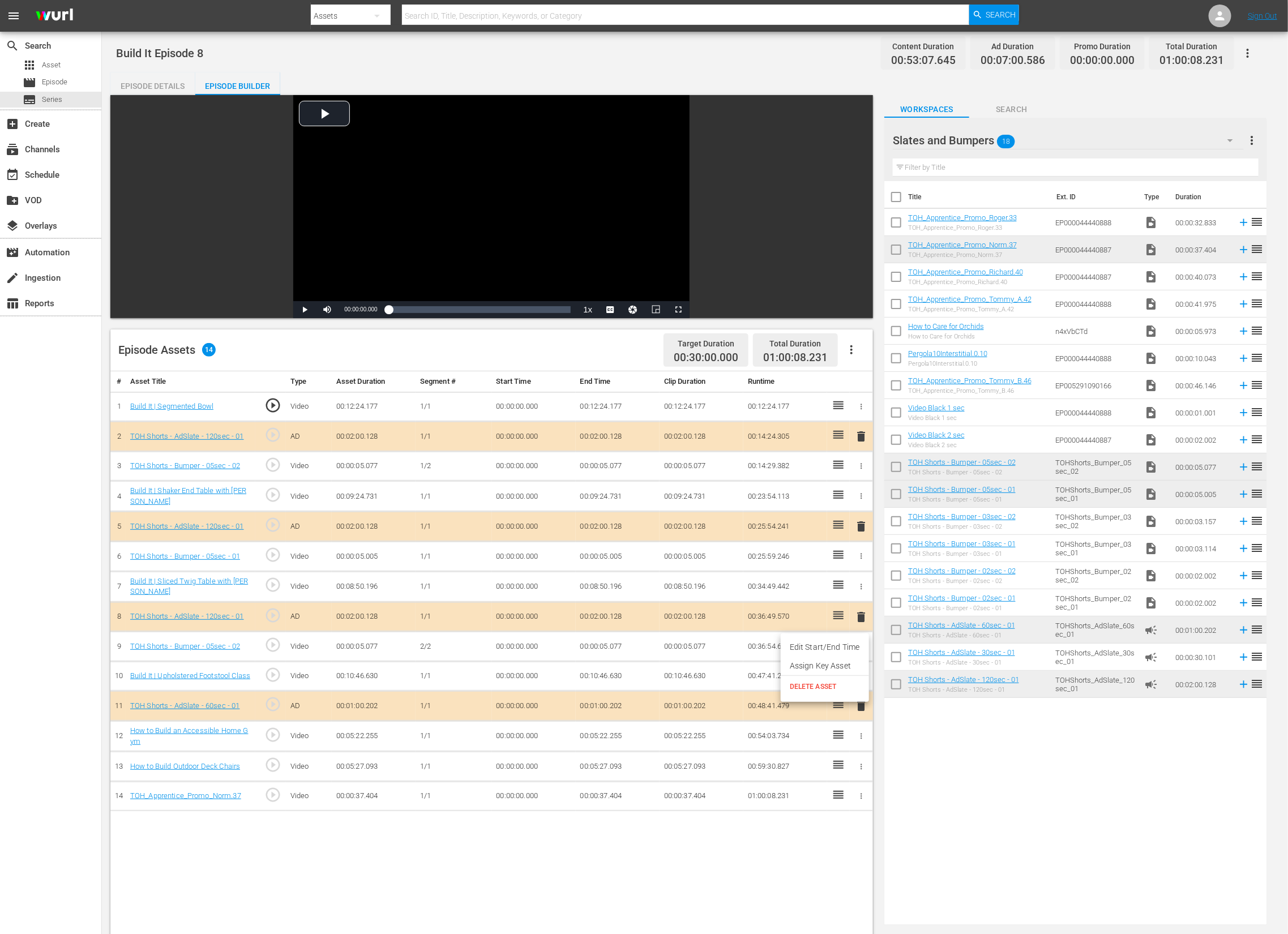
click at [854, 683] on span "DELETE ASSET" at bounding box center [825, 687] width 70 height 10
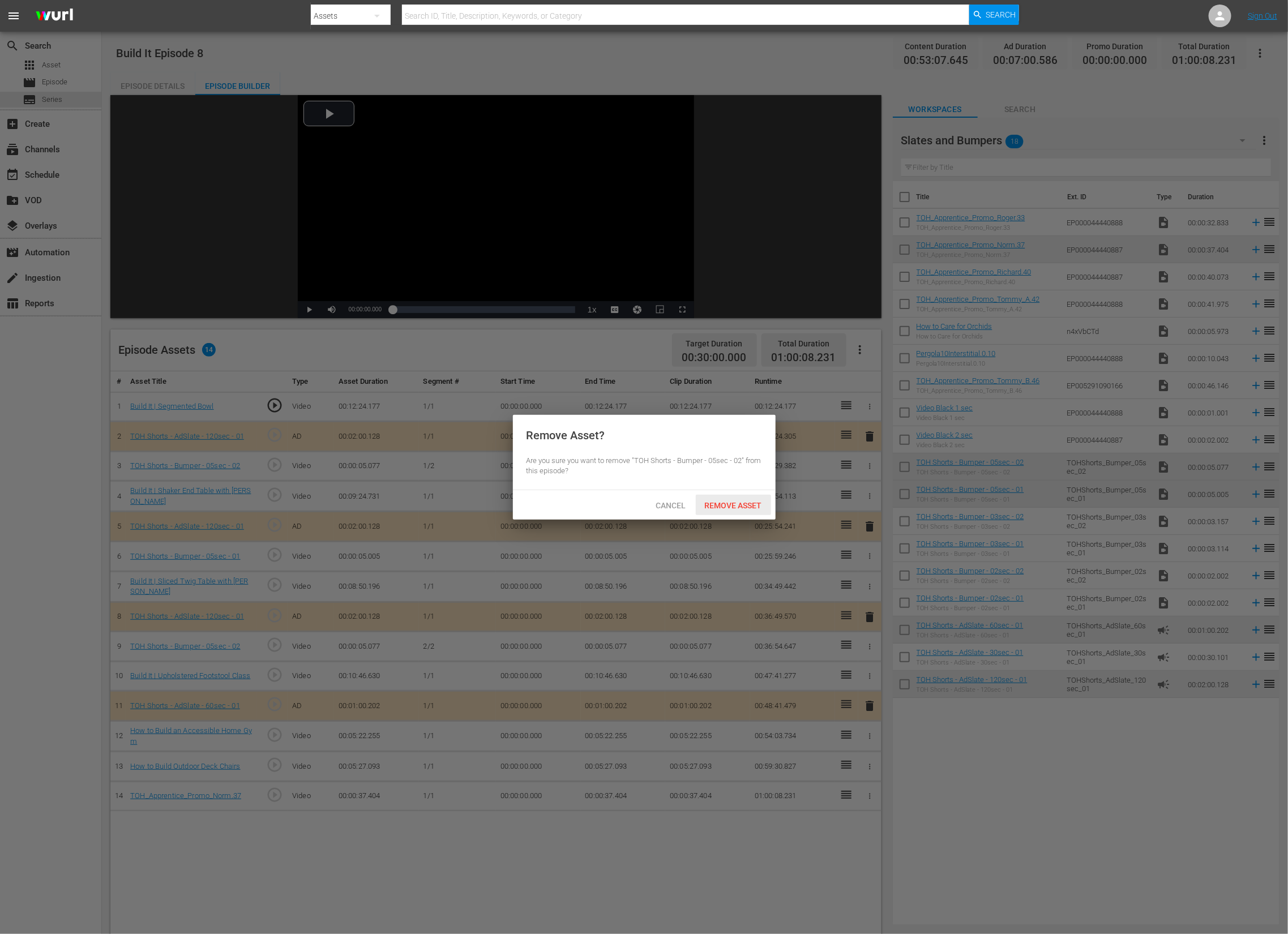
click at [747, 498] on div "Remove Asset" at bounding box center [733, 505] width 75 height 21
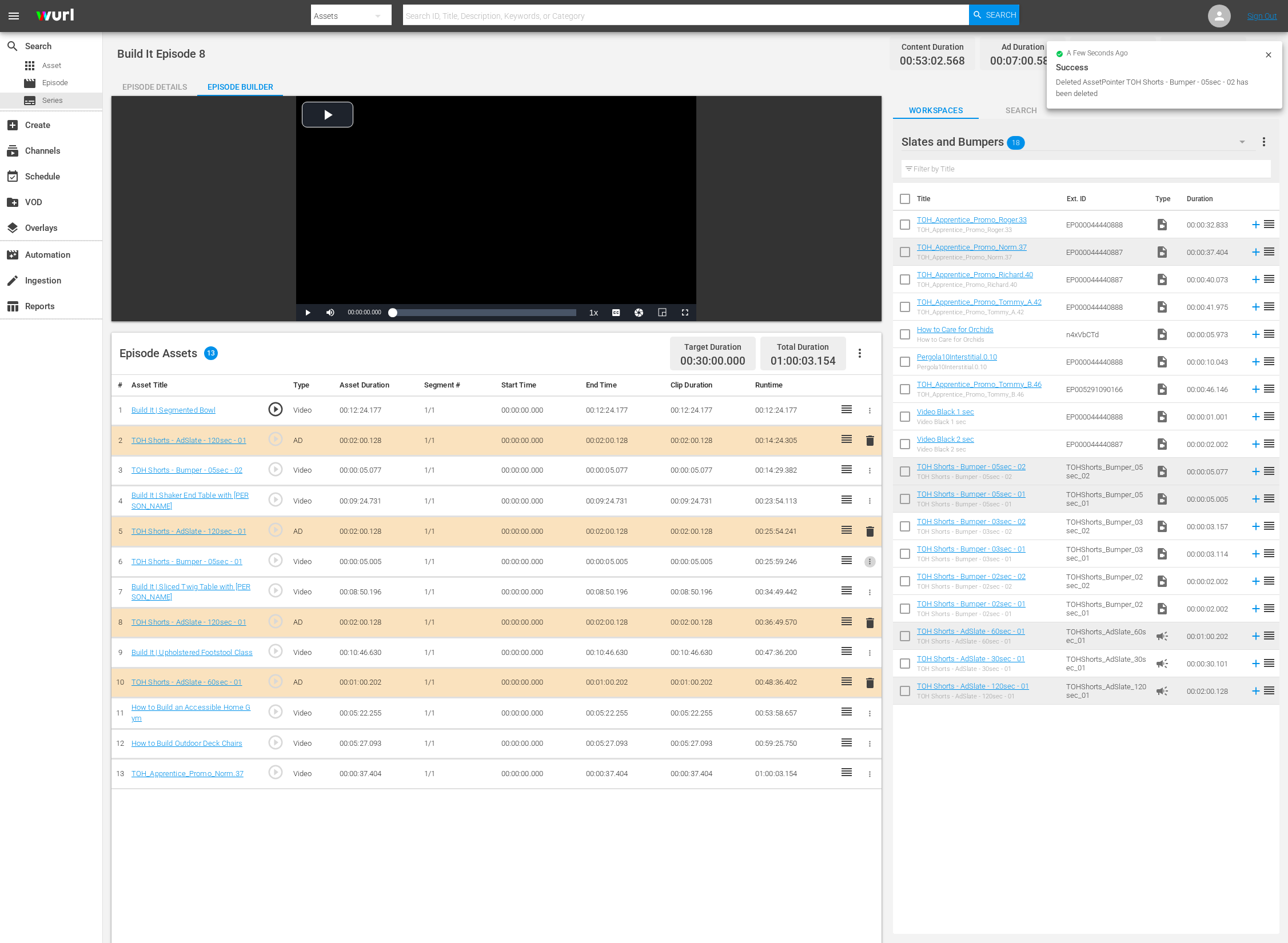
click at [872, 563] on icon "button" at bounding box center [870, 561] width 9 height 9
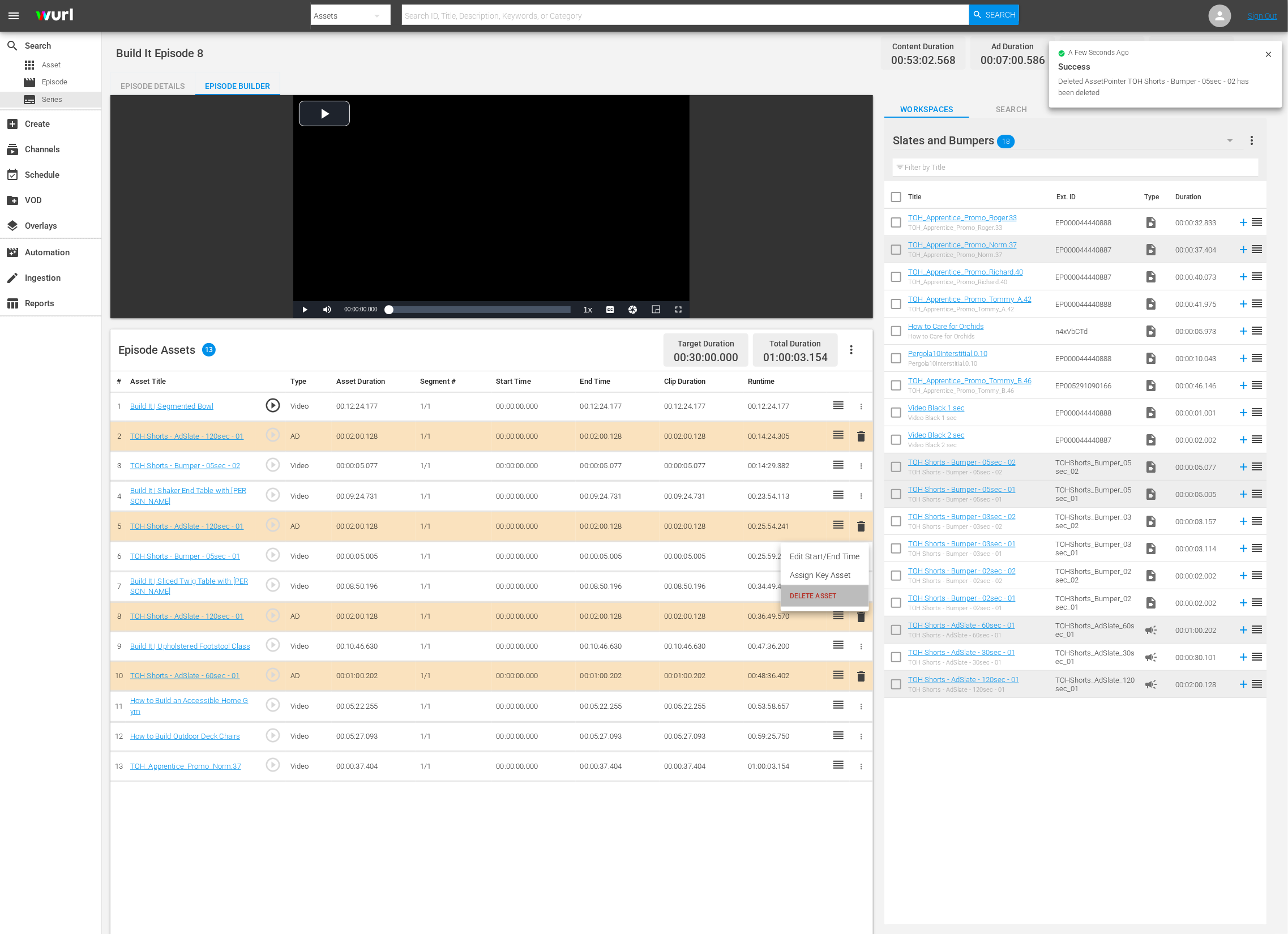
click at [846, 594] on span "DELETE ASSET" at bounding box center [825, 596] width 70 height 10
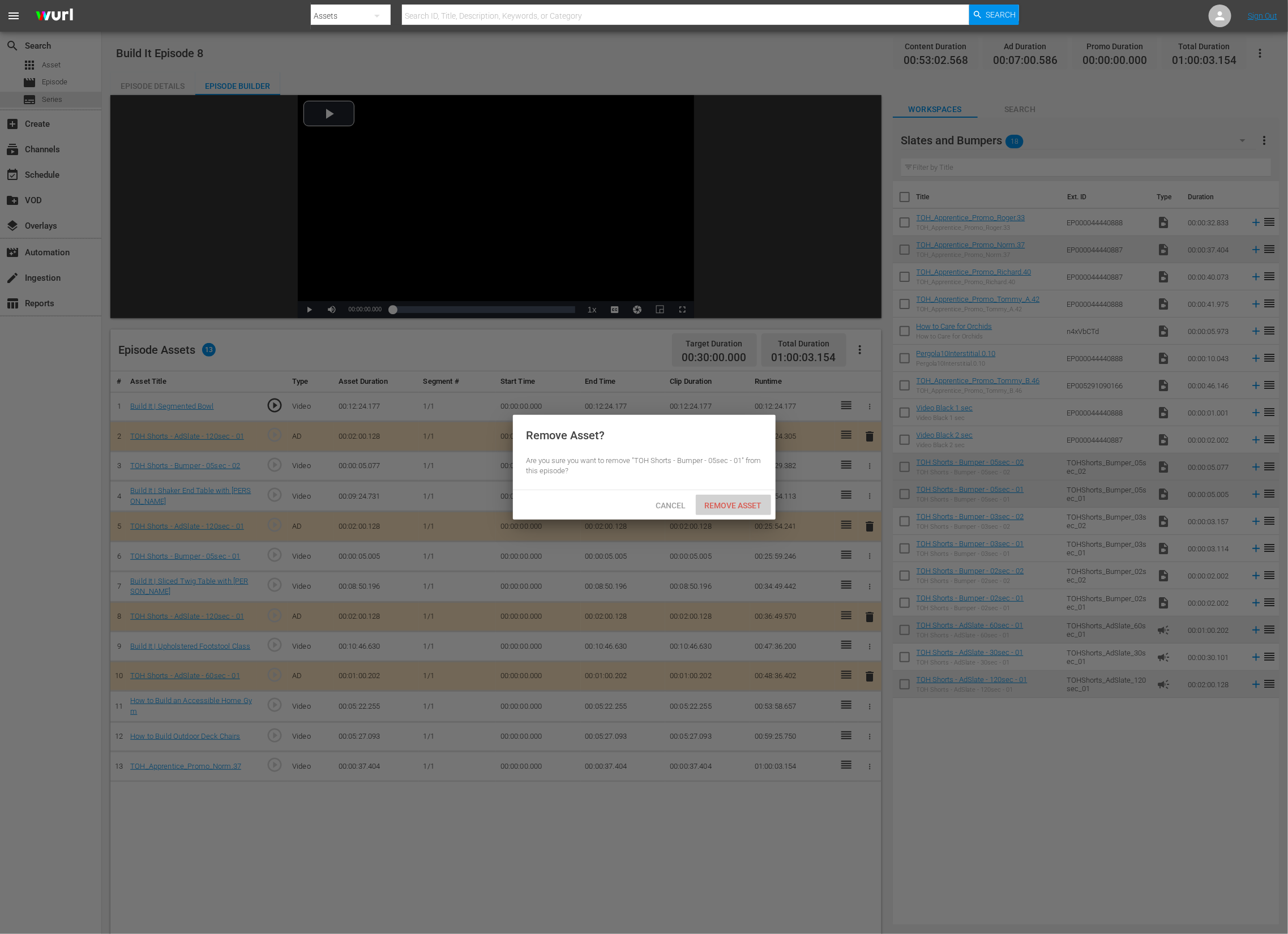
click at [745, 502] on span "Remove Asset" at bounding box center [733, 506] width 75 height 9
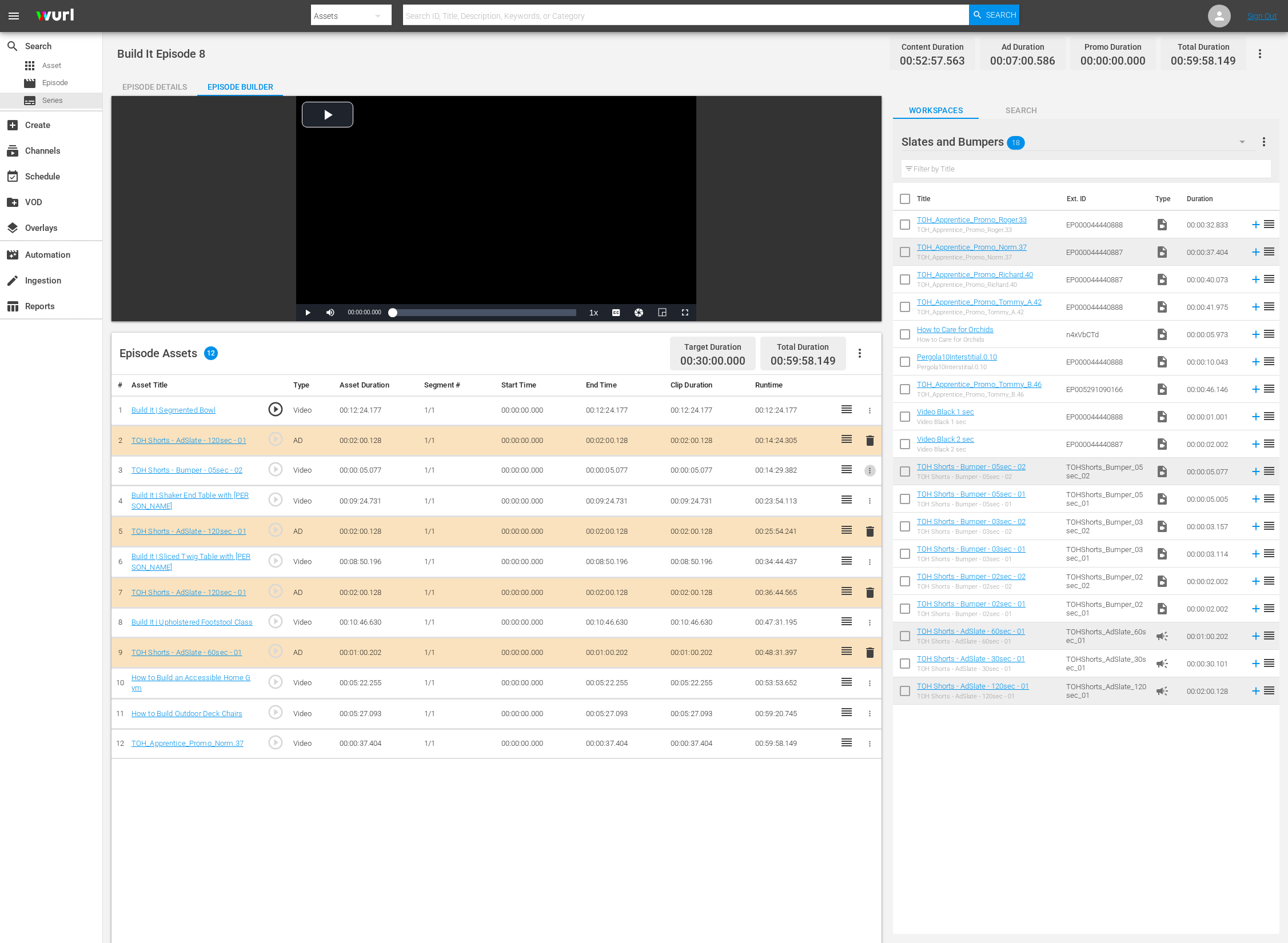
click at [868, 471] on icon "button" at bounding box center [870, 471] width 9 height 9
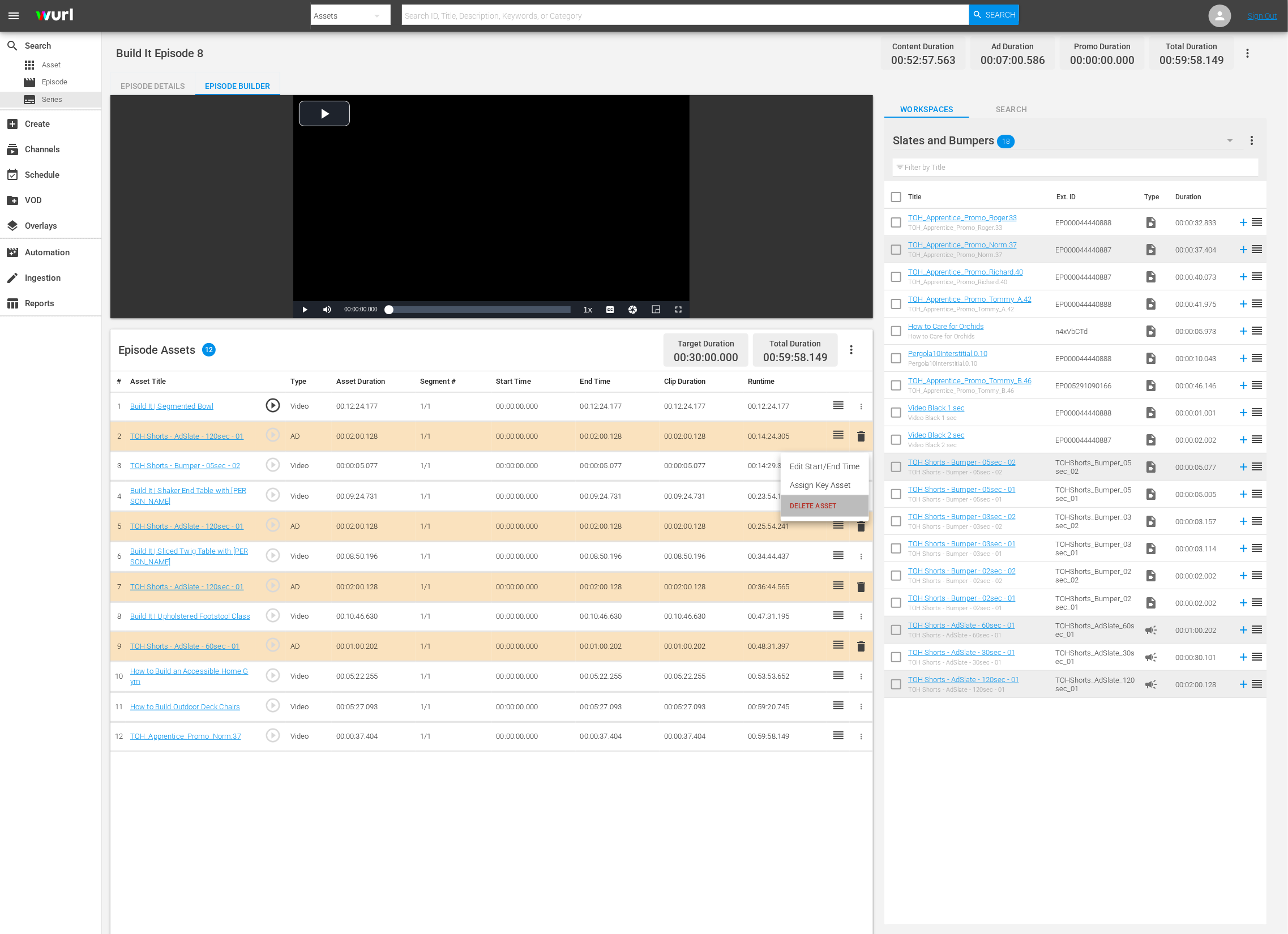
click at [834, 508] on span "DELETE ASSET" at bounding box center [825, 506] width 70 height 10
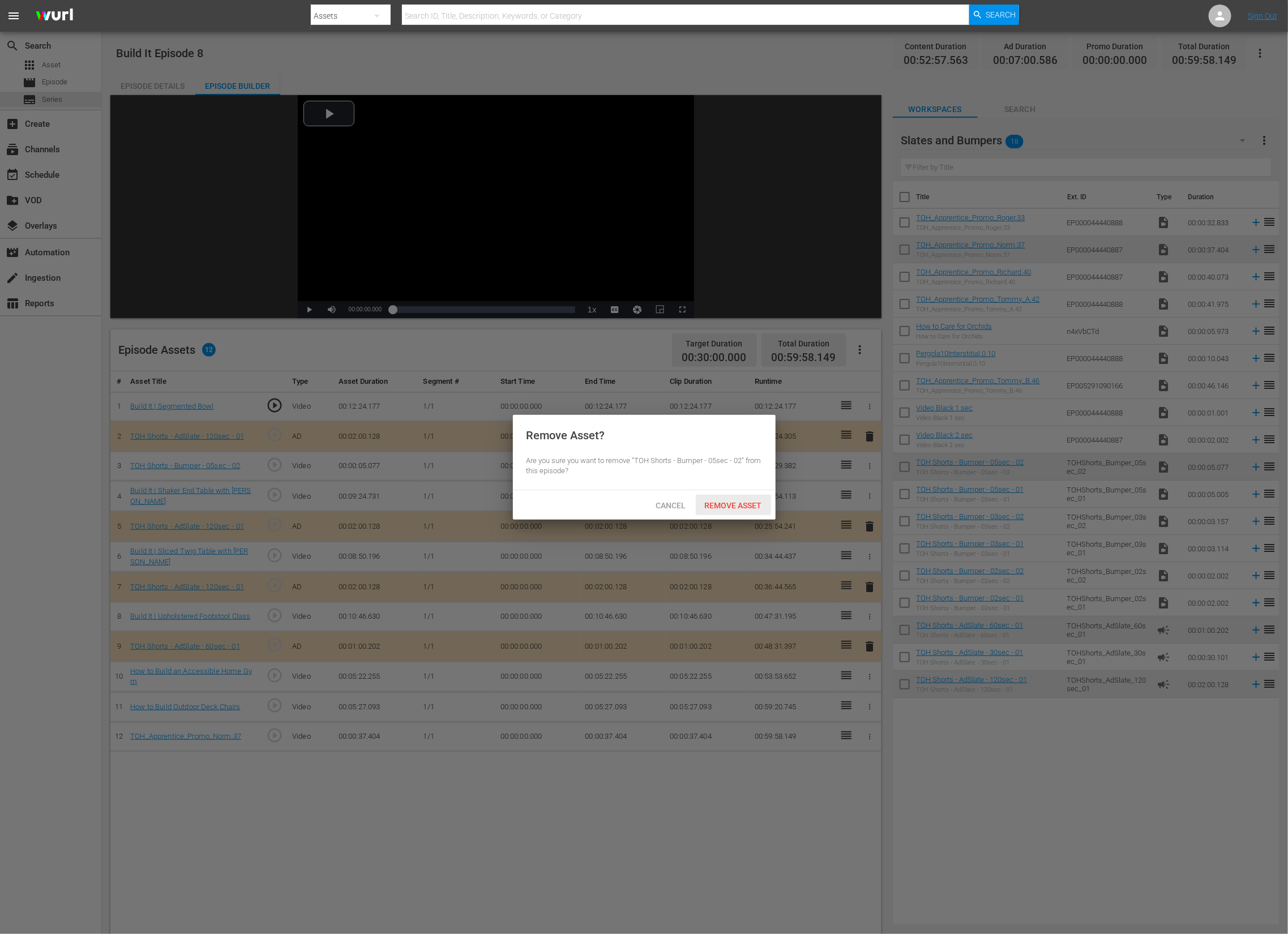
click at [750, 505] on span "Remove Asset" at bounding box center [733, 506] width 75 height 9
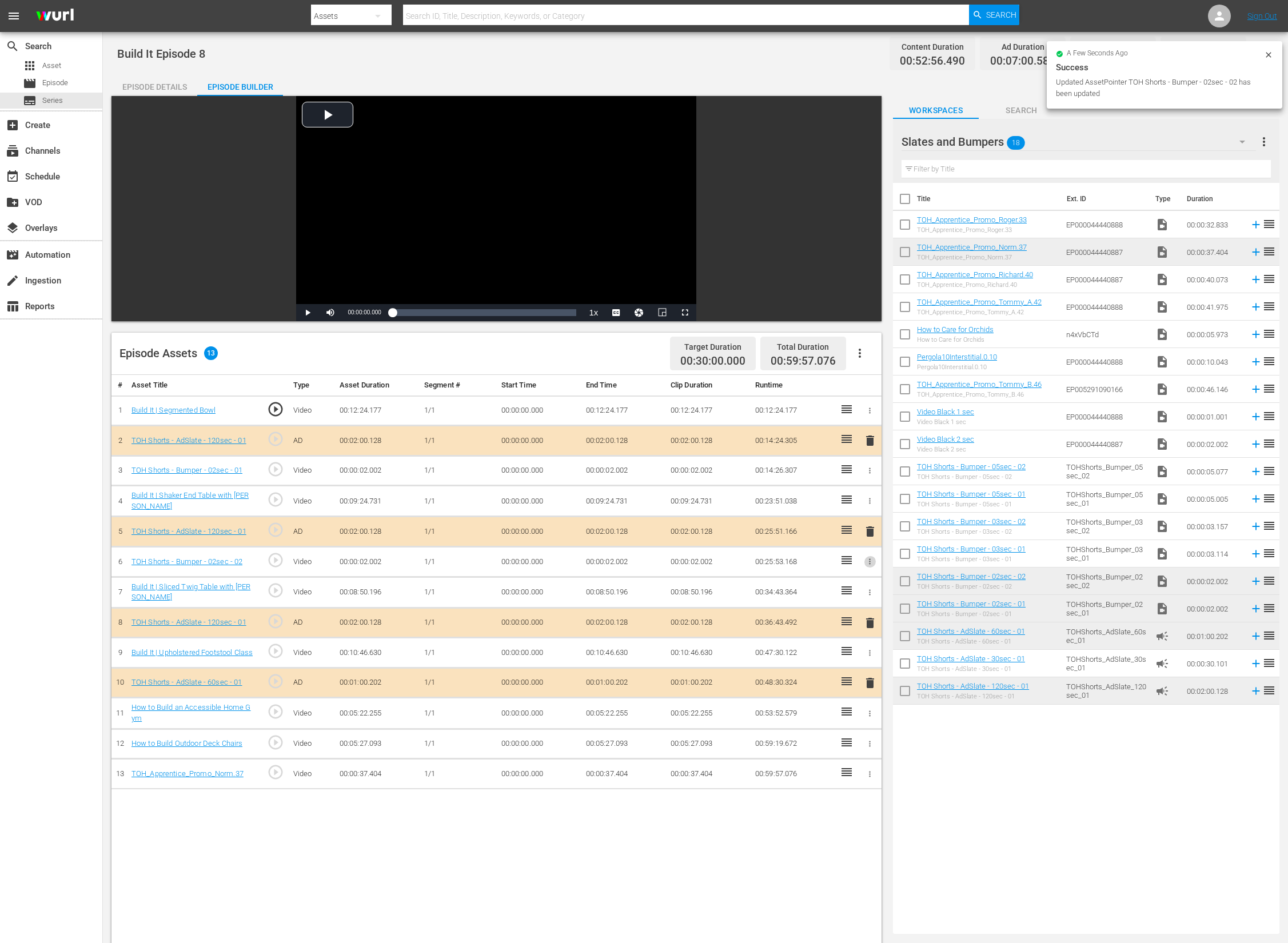
click at [871, 562] on icon "button" at bounding box center [870, 561] width 9 height 9
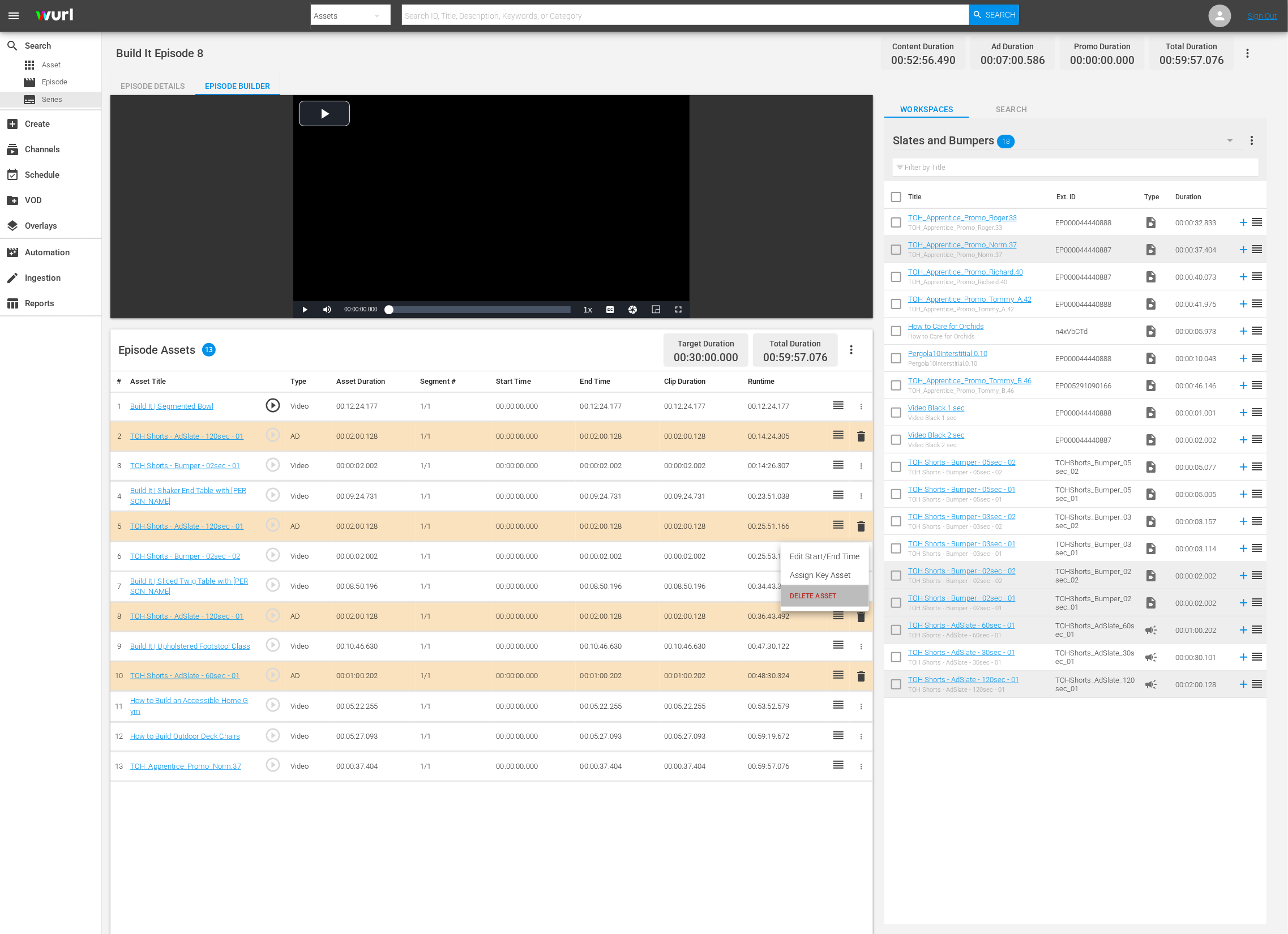
click at [835, 594] on span "DELETE ASSET" at bounding box center [825, 596] width 70 height 10
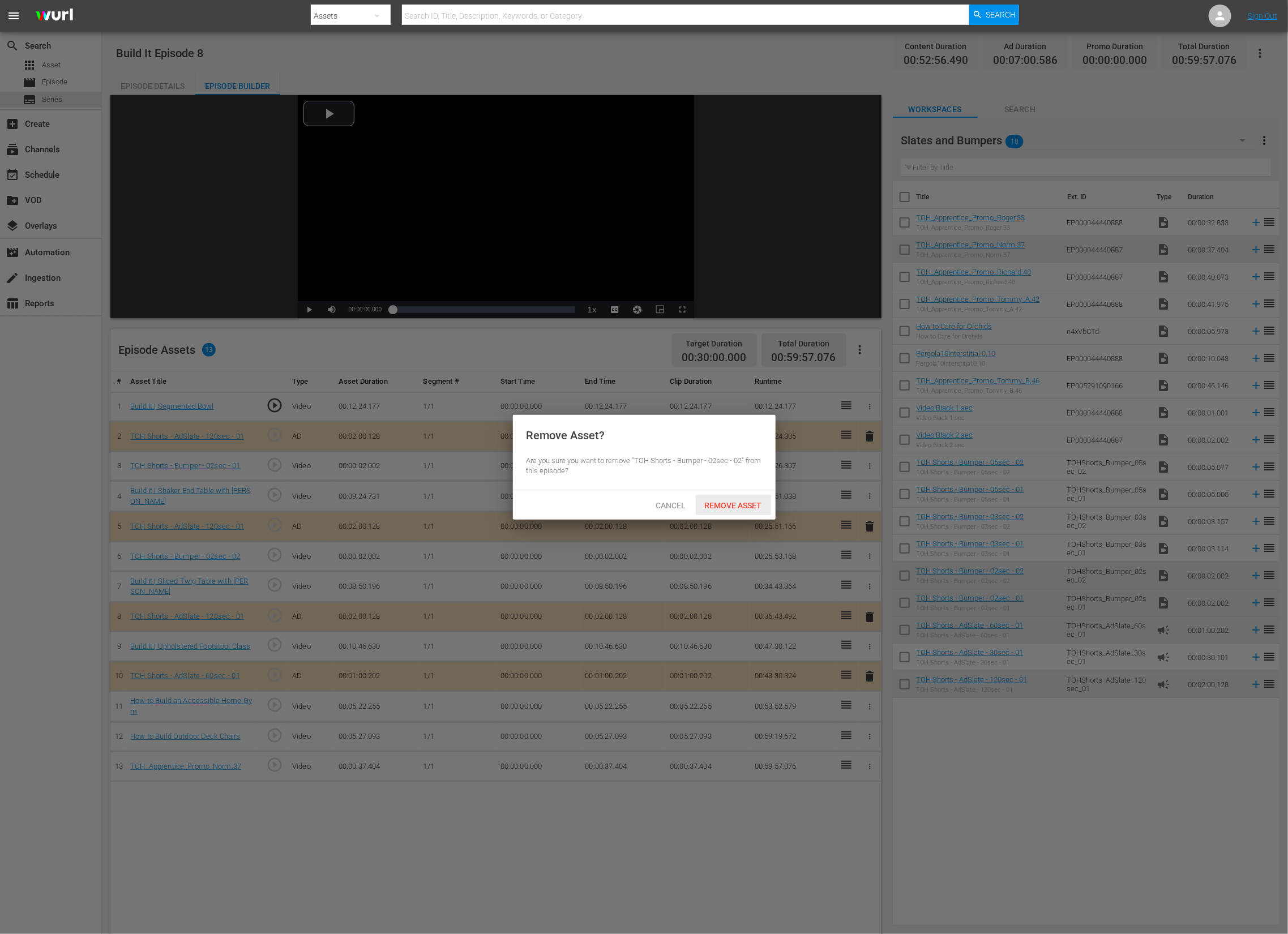
click at [760, 507] on span "Remove Asset" at bounding box center [733, 506] width 75 height 9
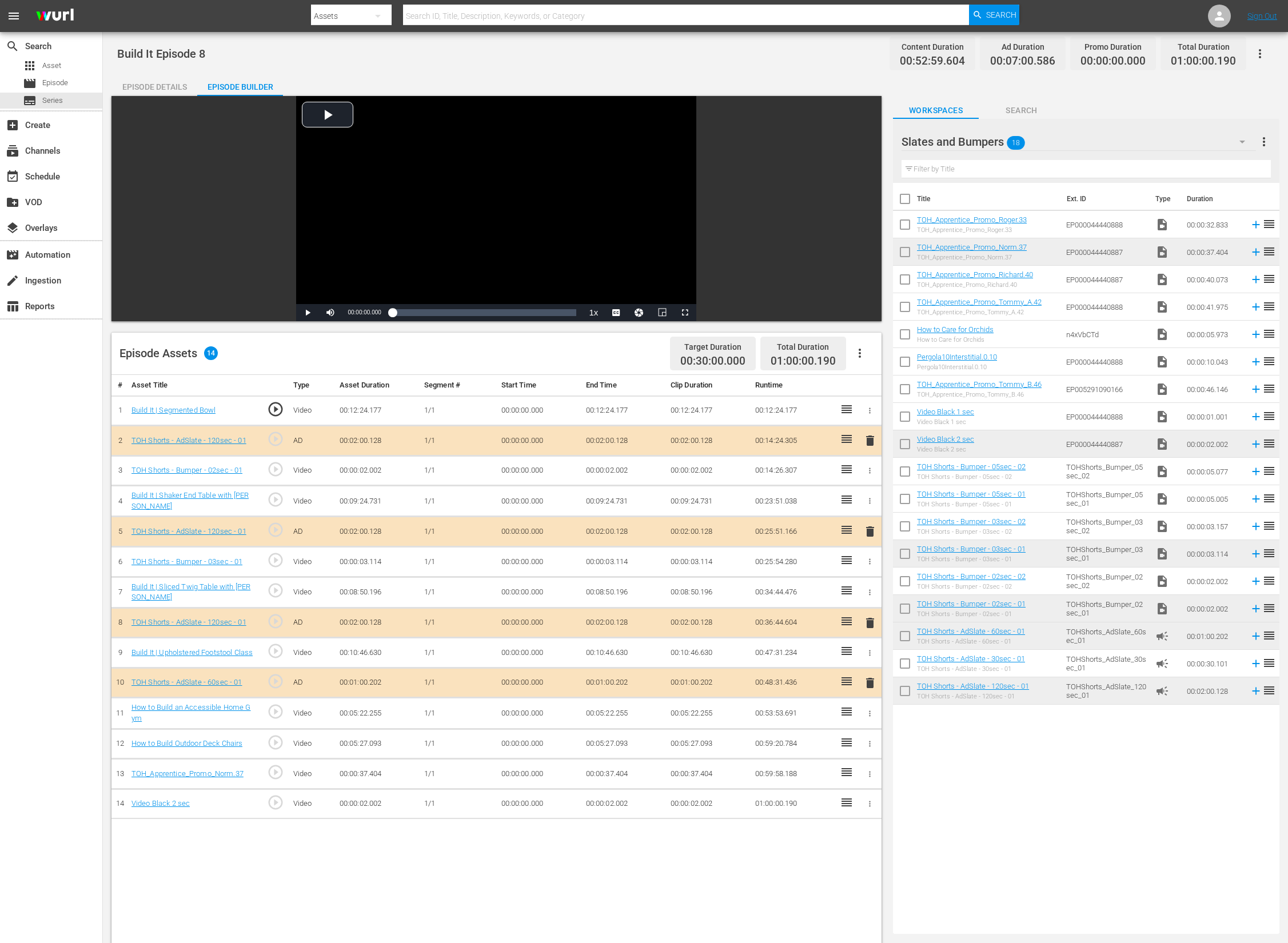
click at [702, 808] on td "00:00:02.002" at bounding box center [708, 804] width 85 height 30
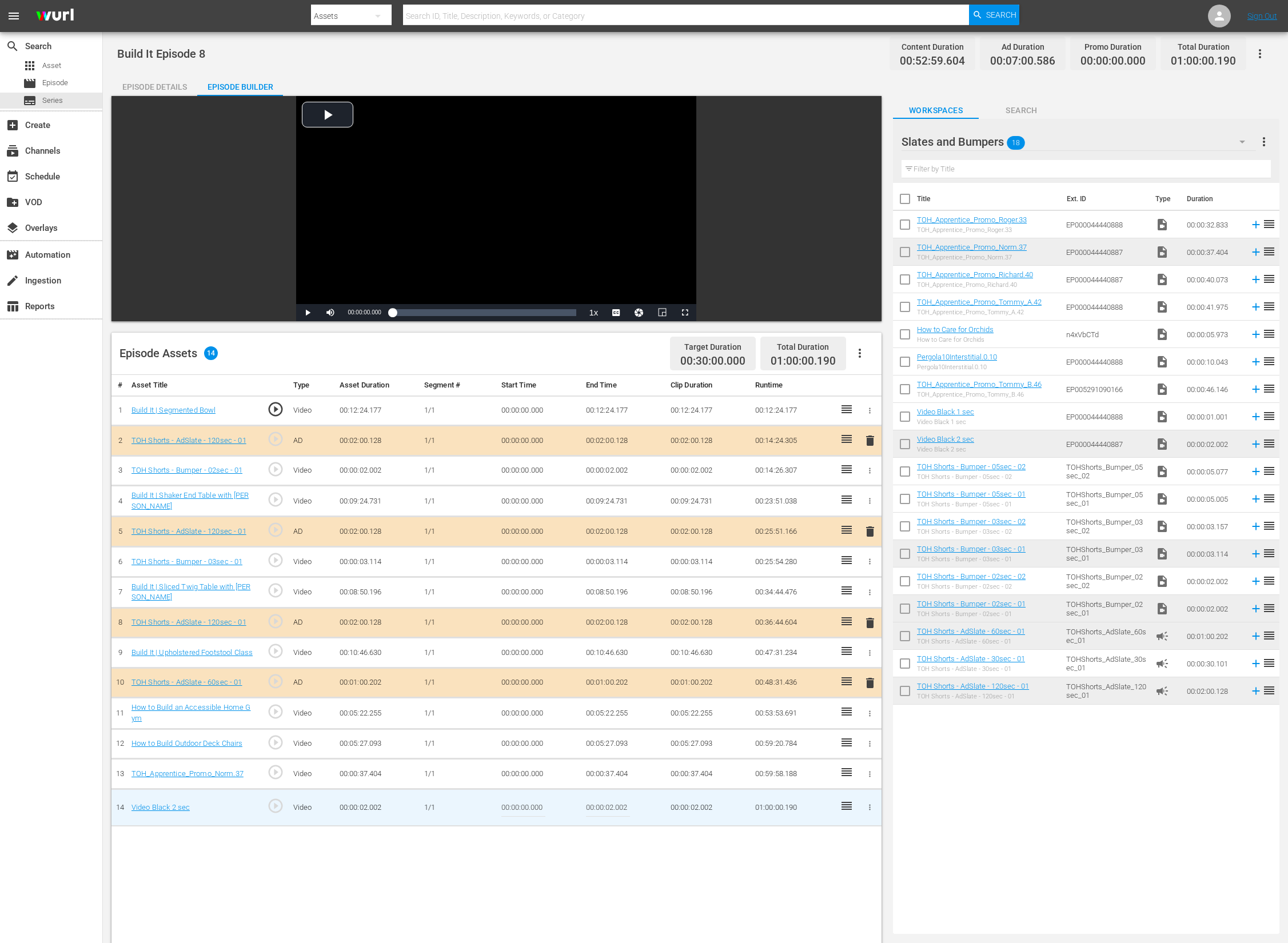
click at [686, 813] on td "00:00:02.002" at bounding box center [708, 807] width 85 height 37
click at [699, 812] on td "00:00:02.002" at bounding box center [708, 807] width 85 height 37
click at [613, 812] on input "00:00:02.002" at bounding box center [607, 808] width 44 height 28
click at [626, 810] on input "00:00:01.002" at bounding box center [607, 808] width 44 height 28
type input "00:00:01.812"
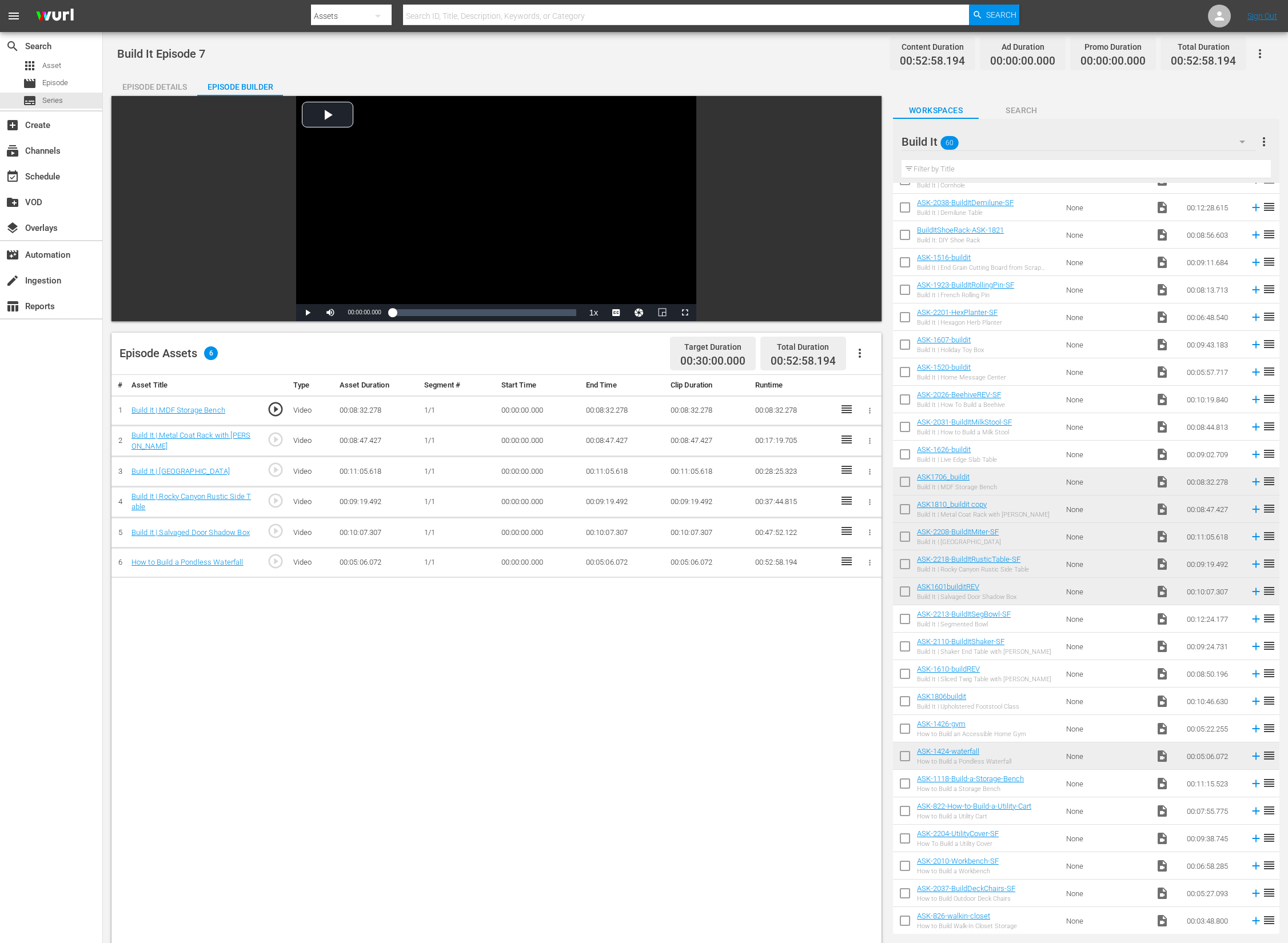
scroll to position [810, 0]
click at [1046, 142] on div "Build It 60" at bounding box center [1079, 141] width 354 height 32
click at [962, 229] on div "Slates and Bumpers (18)" at bounding box center [975, 229] width 119 height 18
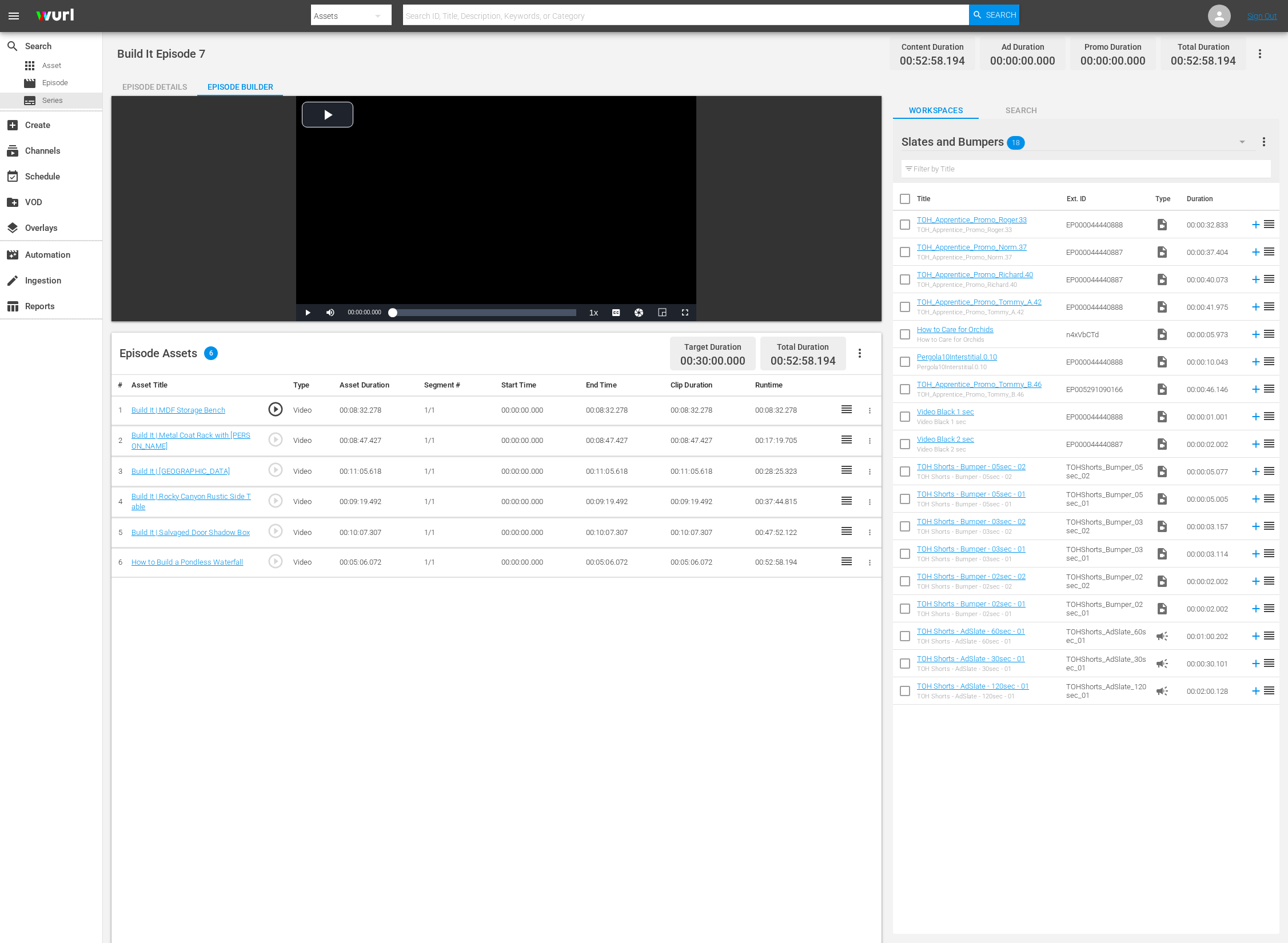
click at [389, 652] on div "# Asset Title Type Asset Duration Segment # Start Time End Time Clip Duration R…" at bounding box center [497, 804] width 770 height 858
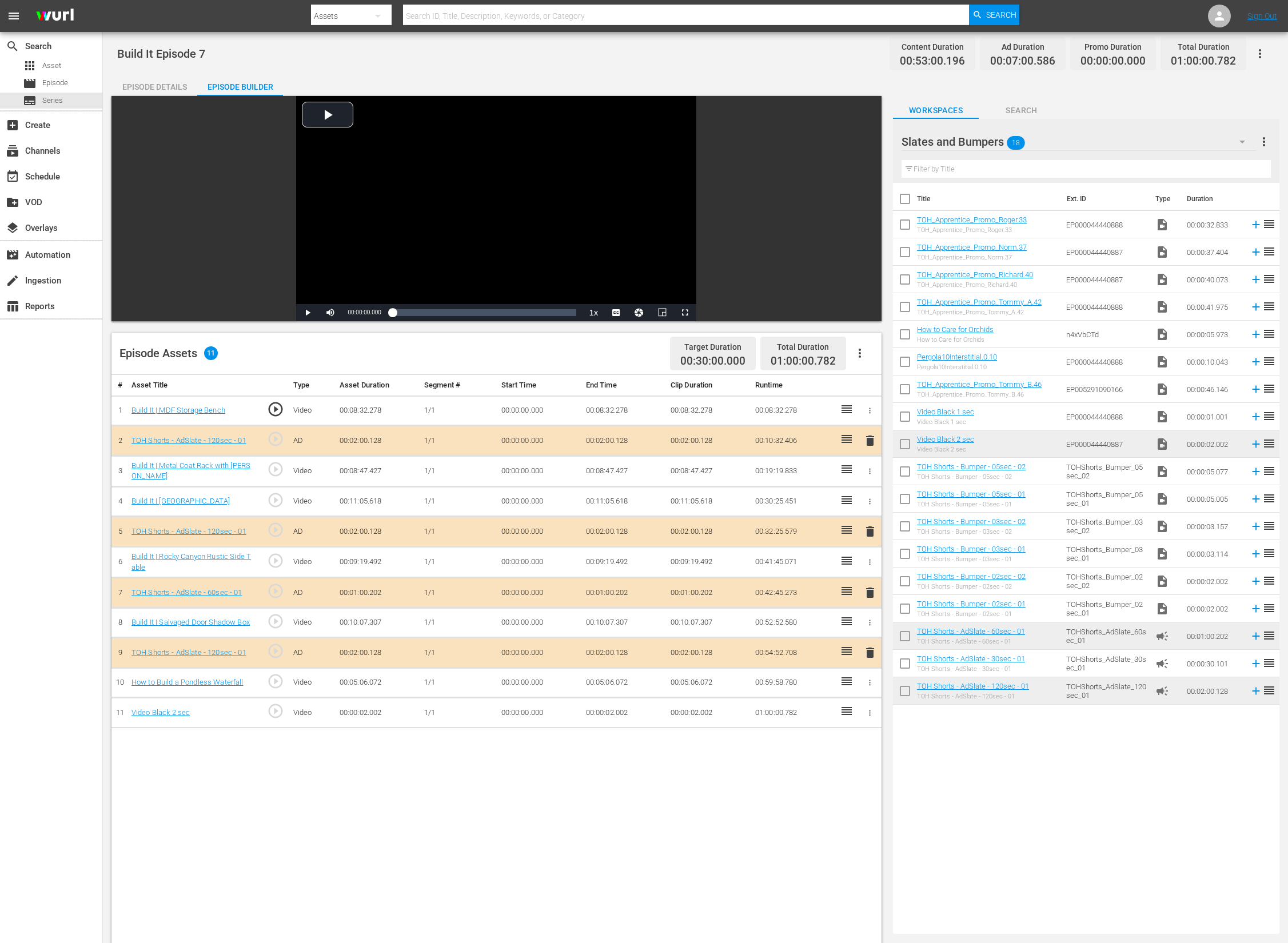
click at [603, 714] on td "00:00:02.002" at bounding box center [624, 713] width 85 height 30
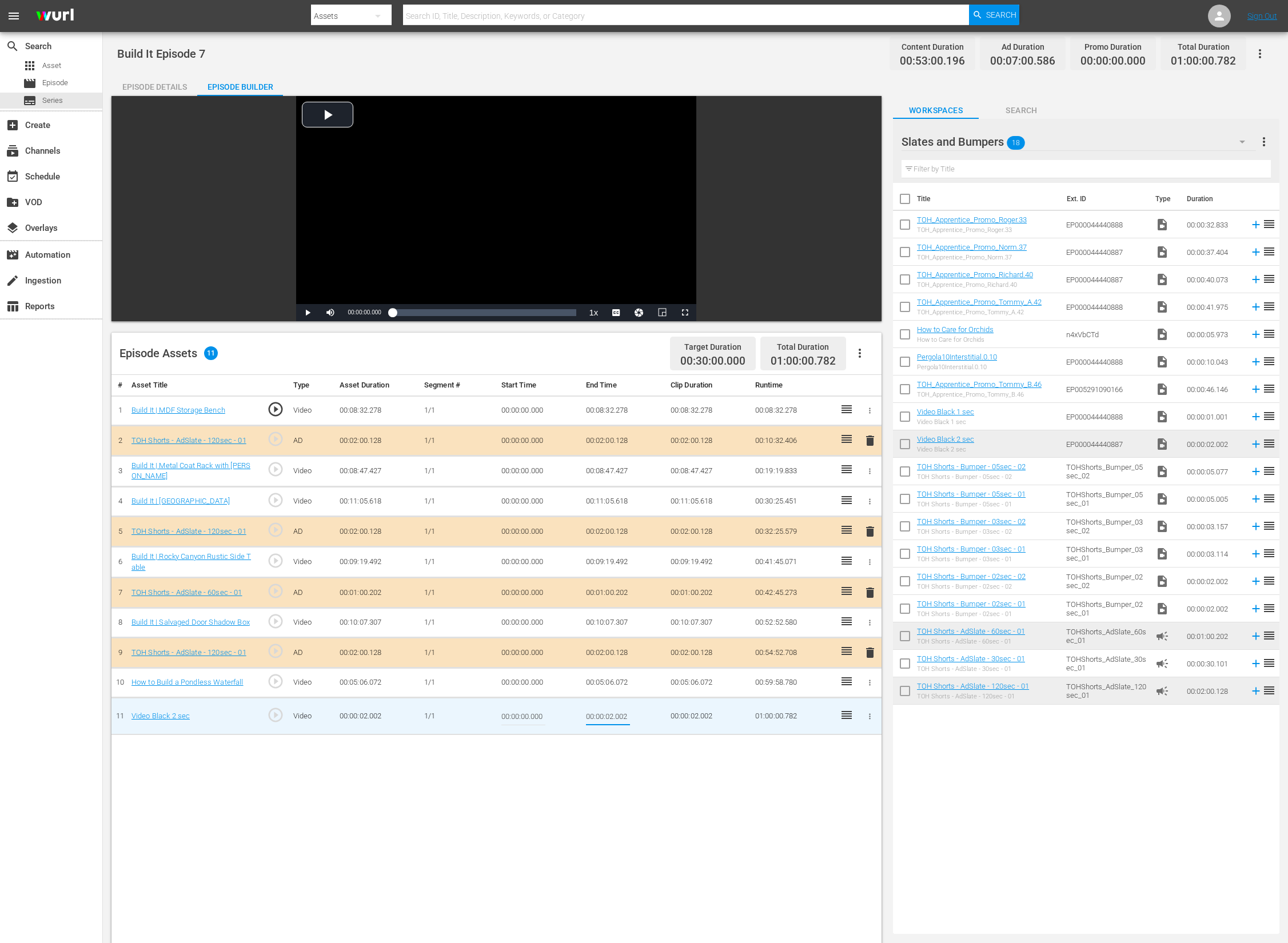
click at [627, 718] on input "00:00:02.002" at bounding box center [607, 716] width 44 height 28
type input "00:00:01.220"
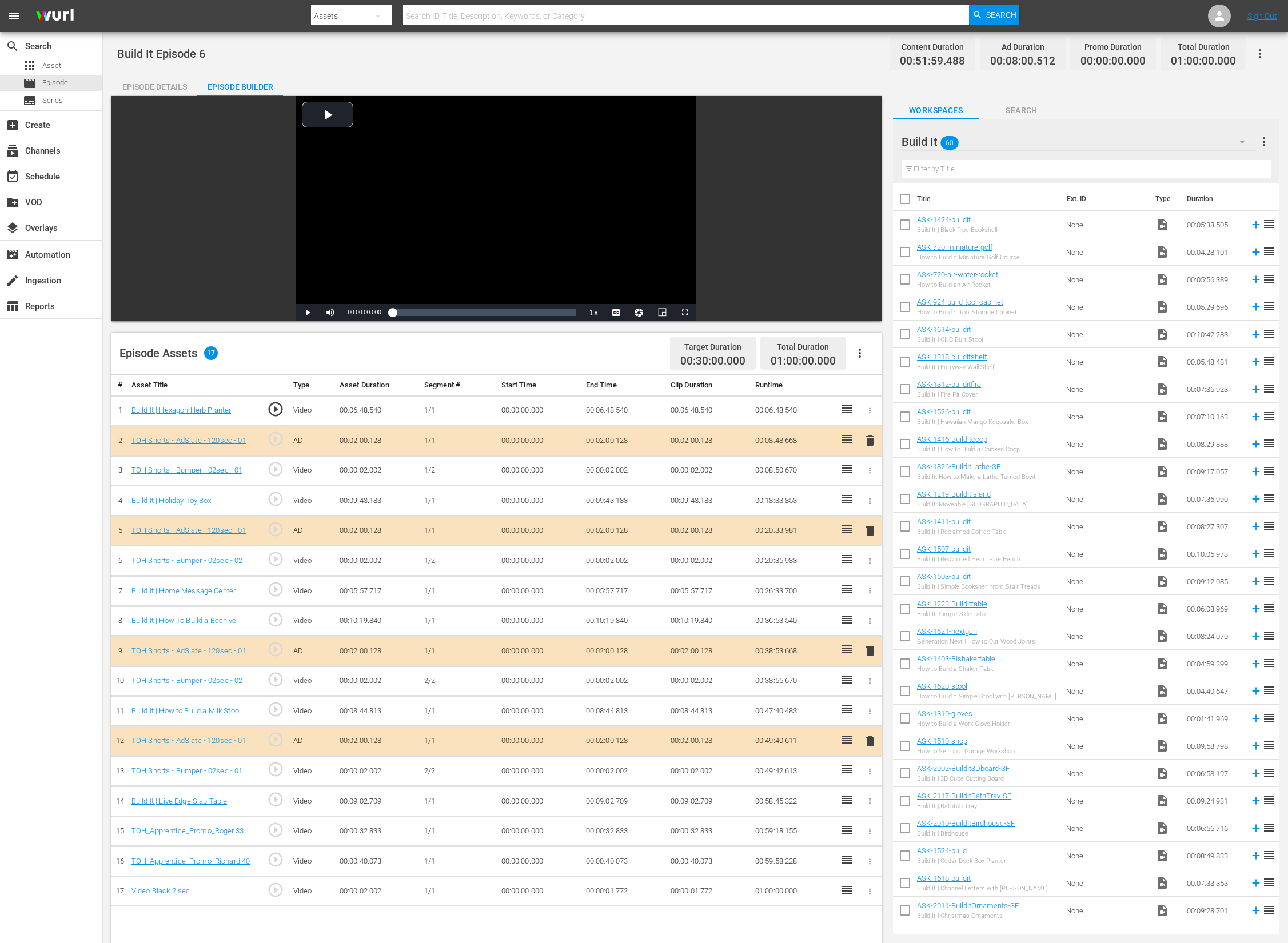
scroll to position [869, 0]
